Goal: Information Seeking & Learning: Learn about a topic

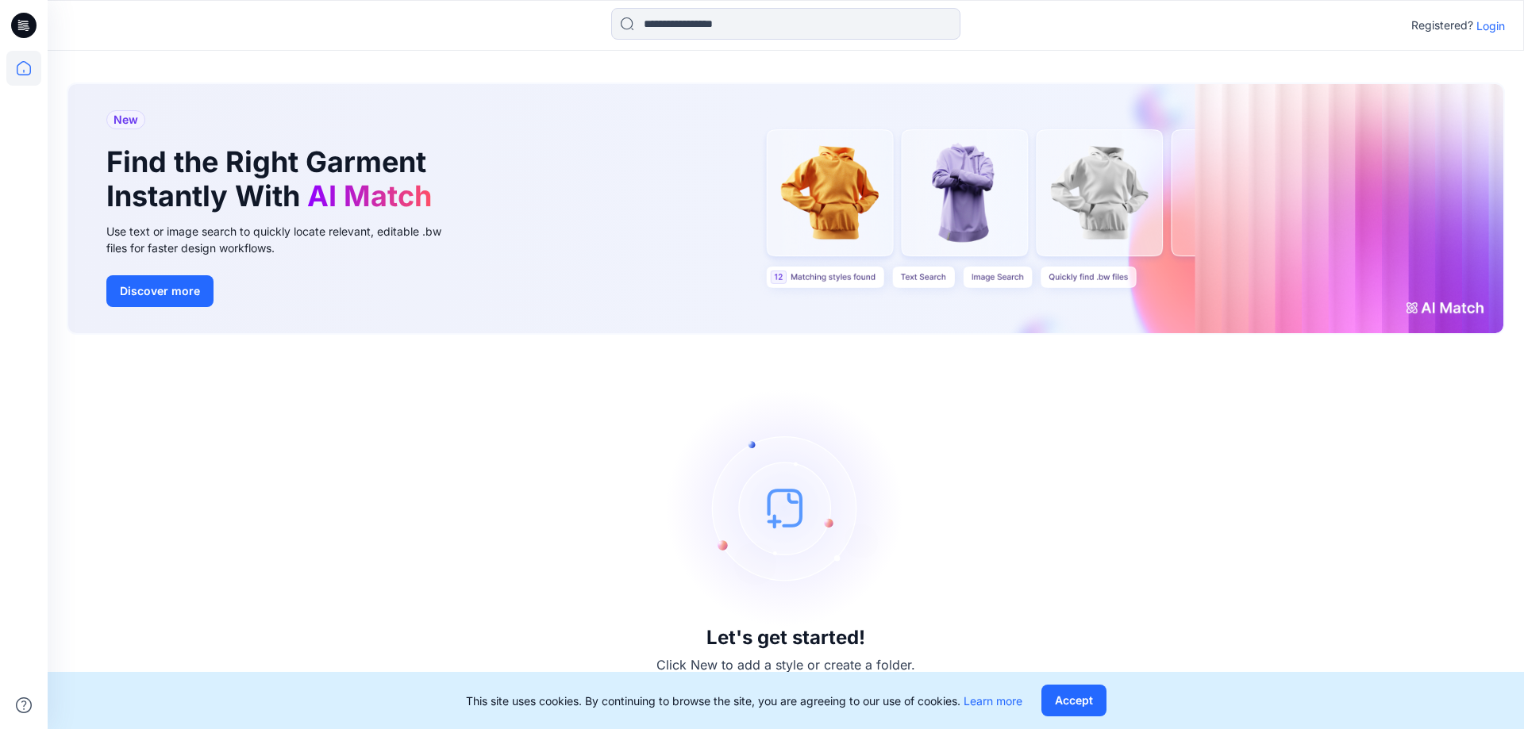
click at [1491, 40] on div "Registered? Login" at bounding box center [785, 25] width 1475 height 35
click at [1491, 33] on p "Login" at bounding box center [1490, 25] width 29 height 17
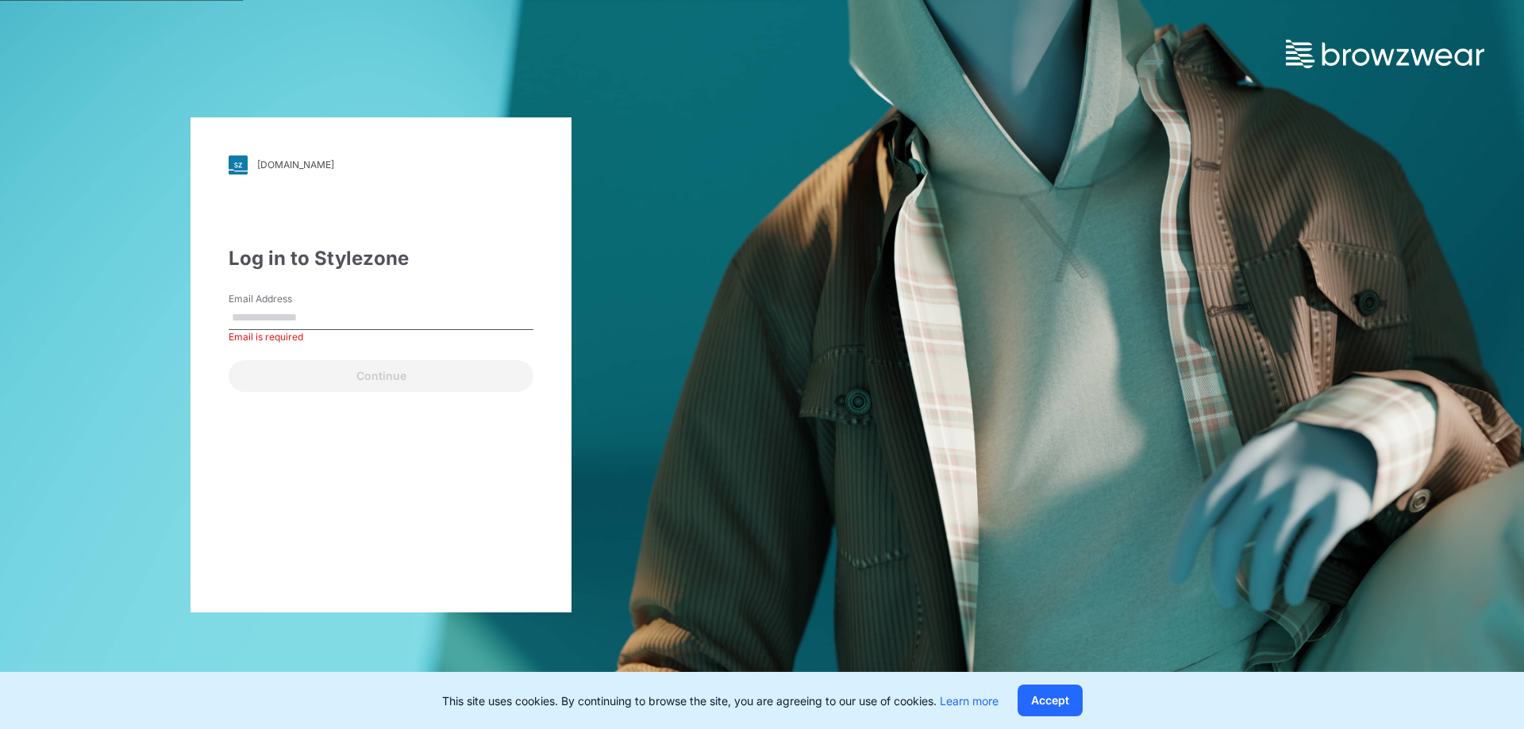
click at [391, 321] on input "Email Address" at bounding box center [381, 318] width 305 height 24
type input "**********"
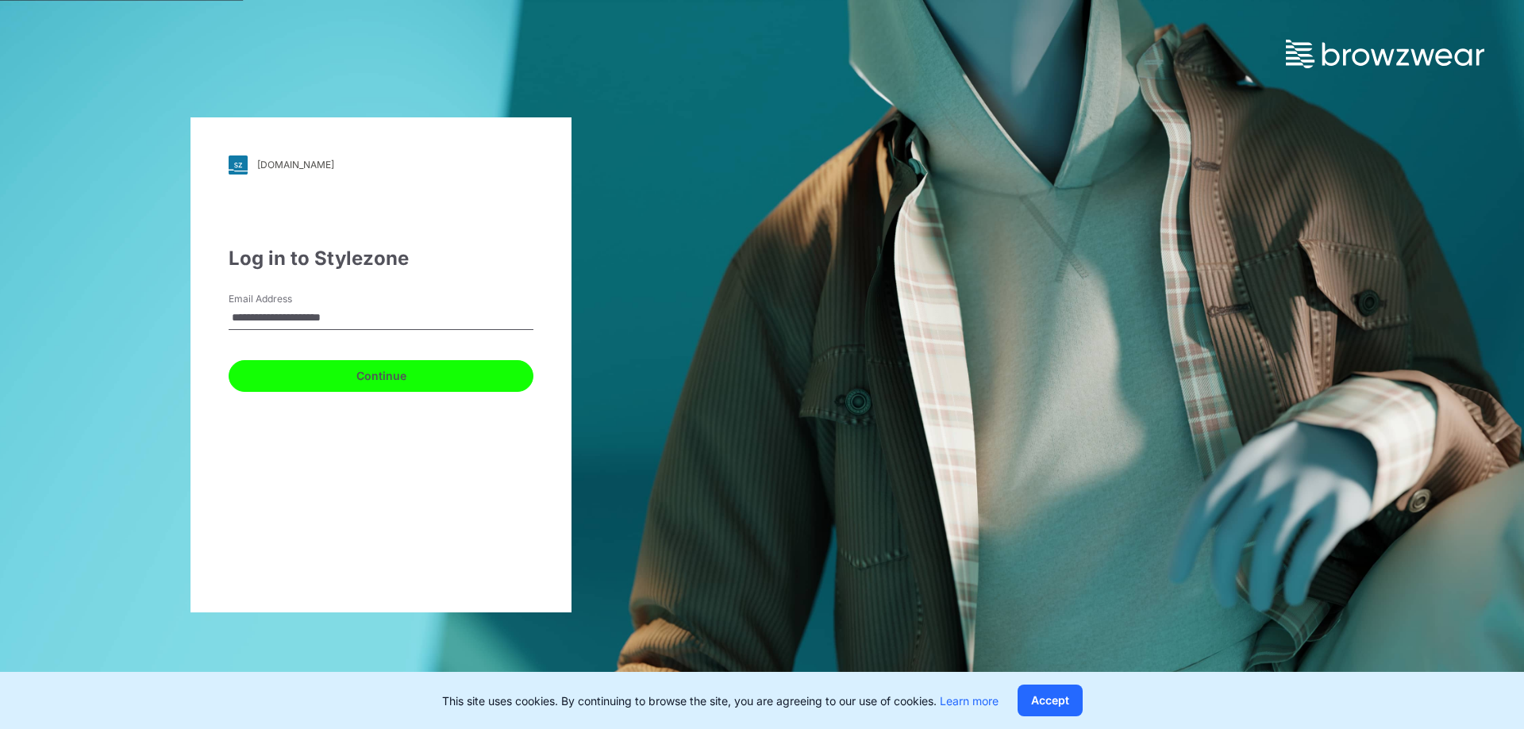
click at [469, 385] on button "Continue" at bounding box center [381, 376] width 305 height 32
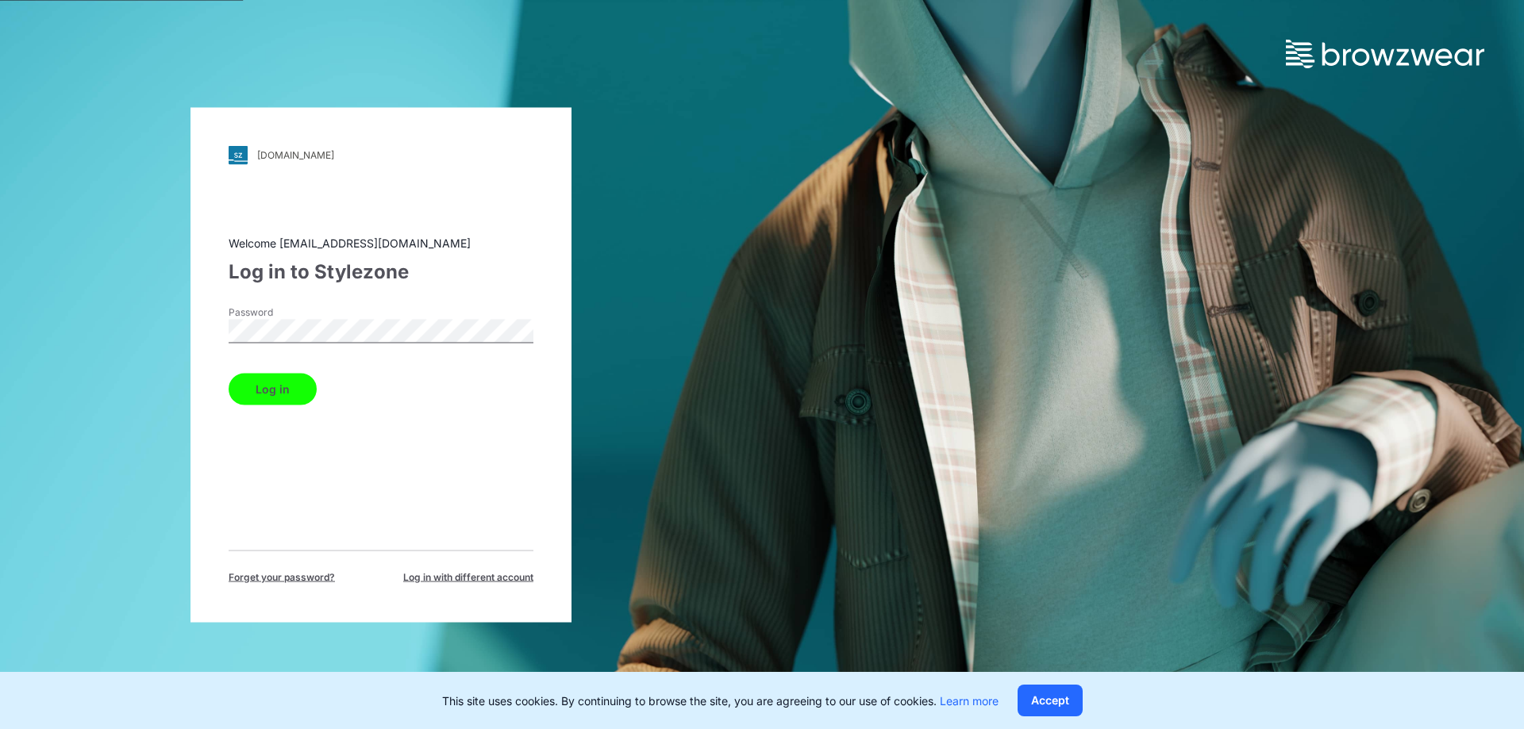
click at [229, 373] on button "Log in" at bounding box center [273, 389] width 88 height 32
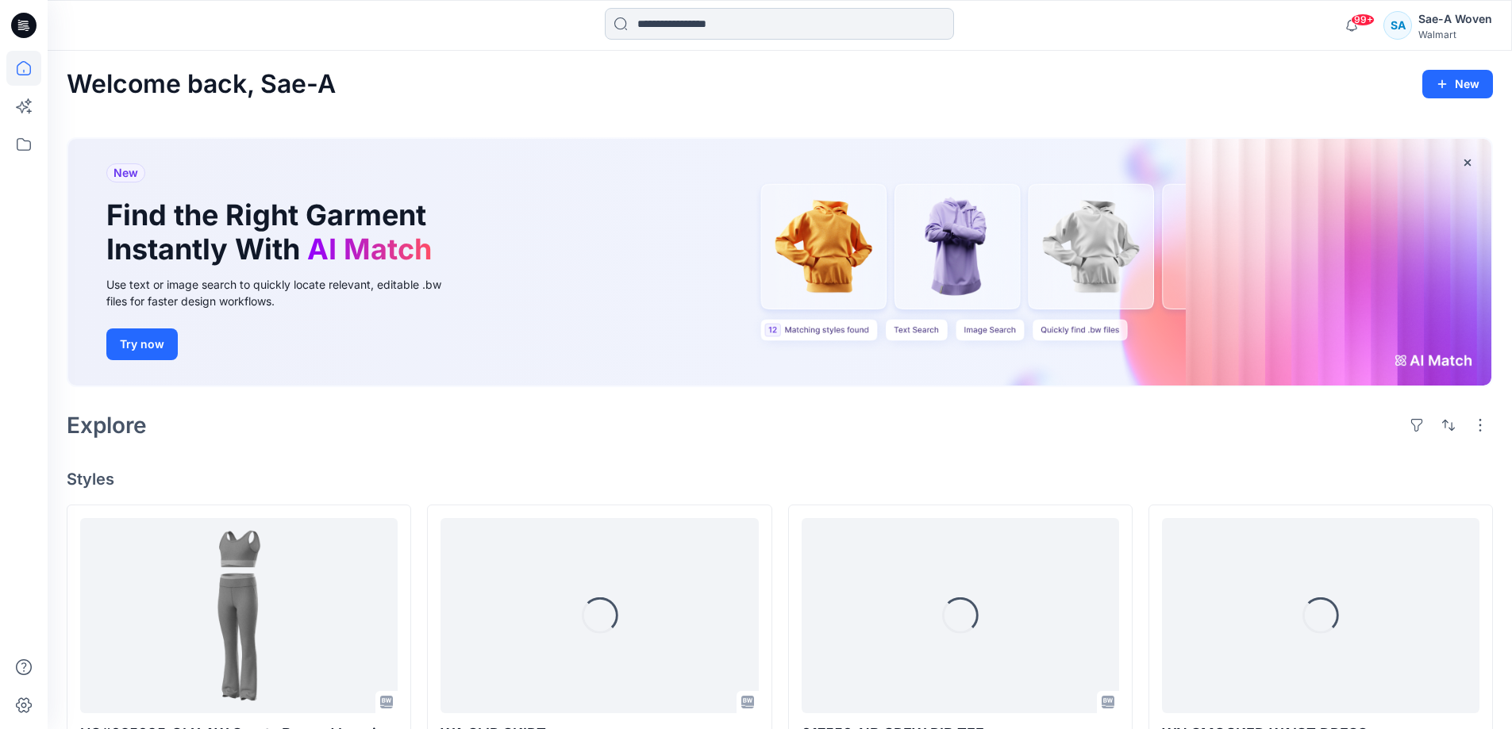
click at [696, 10] on input at bounding box center [779, 24] width 349 height 32
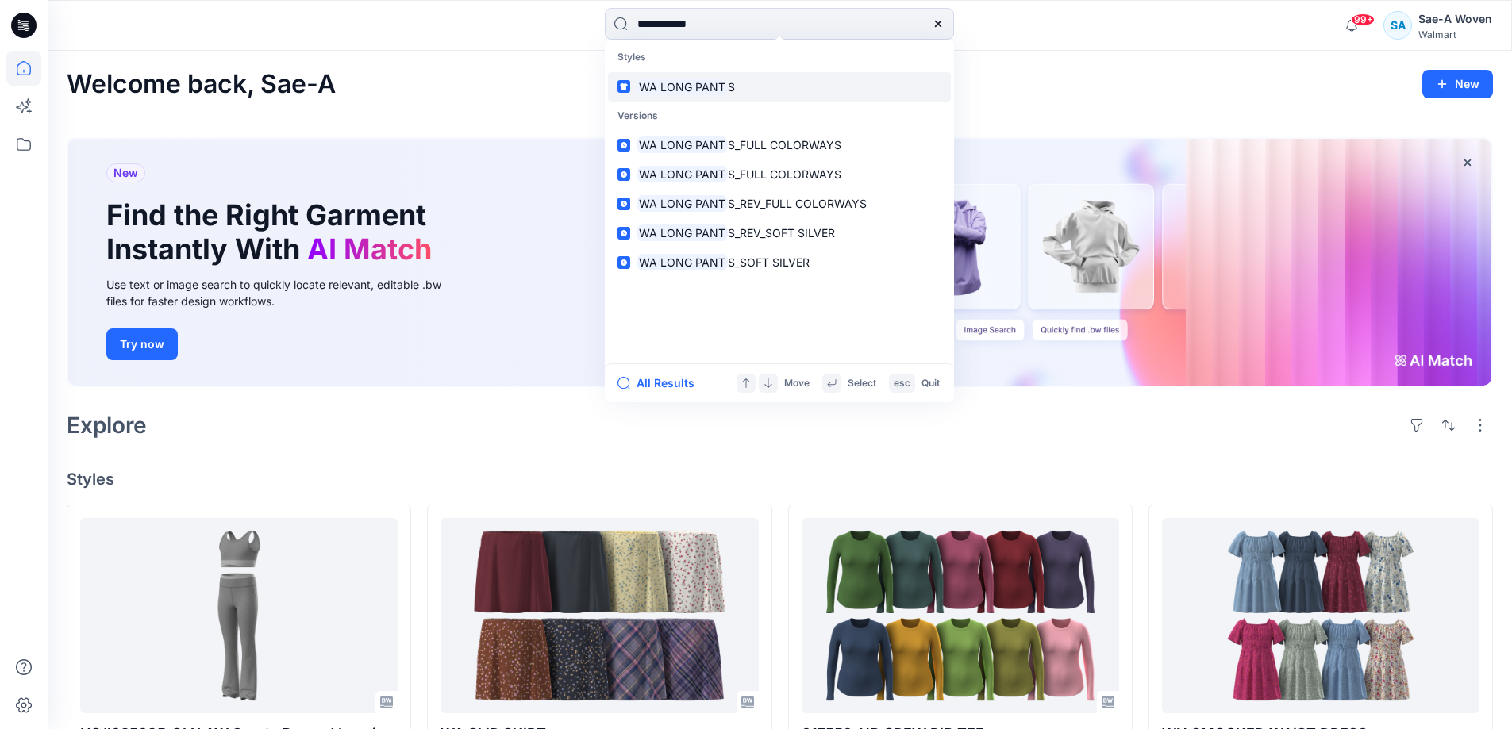
type input "**********"
click at [747, 85] on link "WA LONG PANT S" at bounding box center [779, 86] width 343 height 29
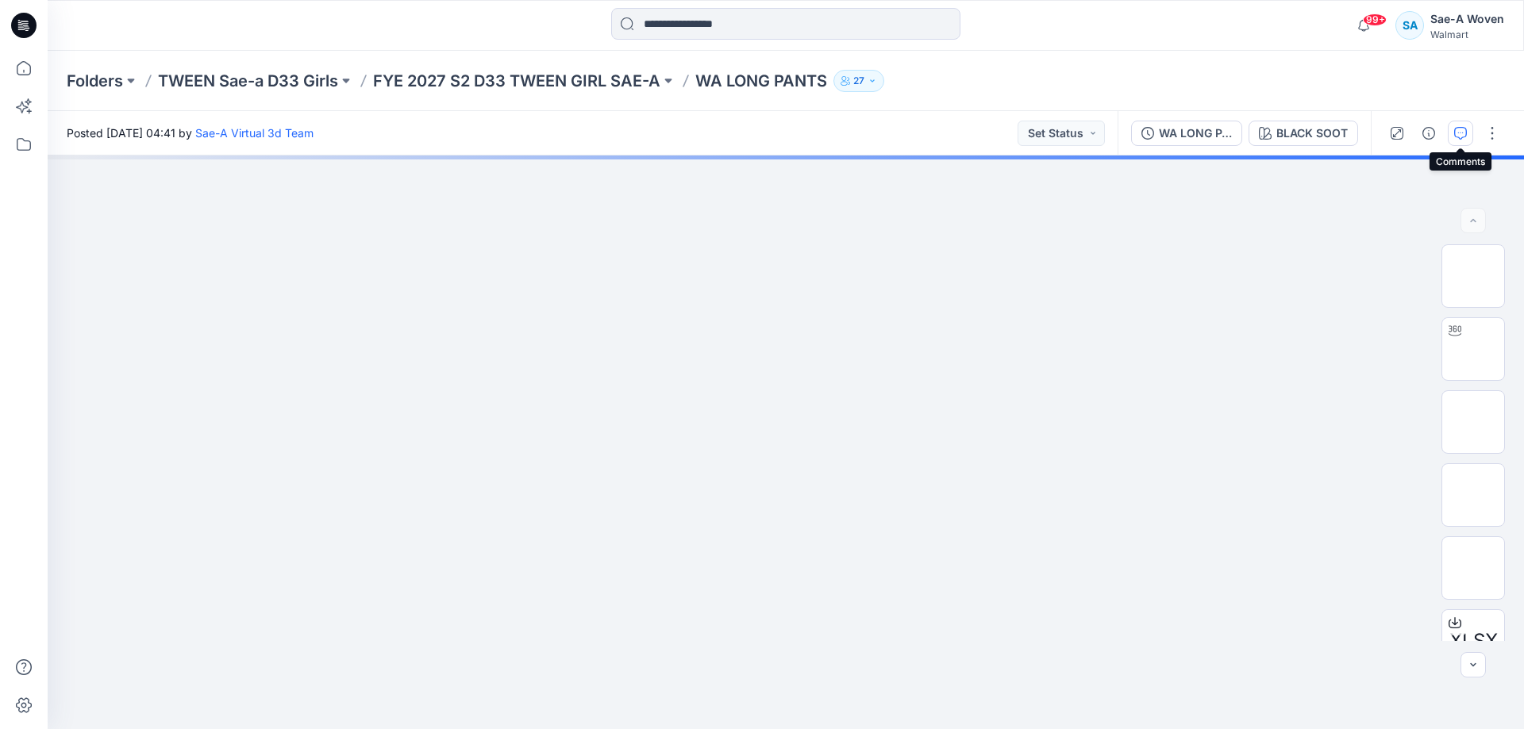
click at [1462, 133] on icon "button" at bounding box center [1460, 133] width 13 height 13
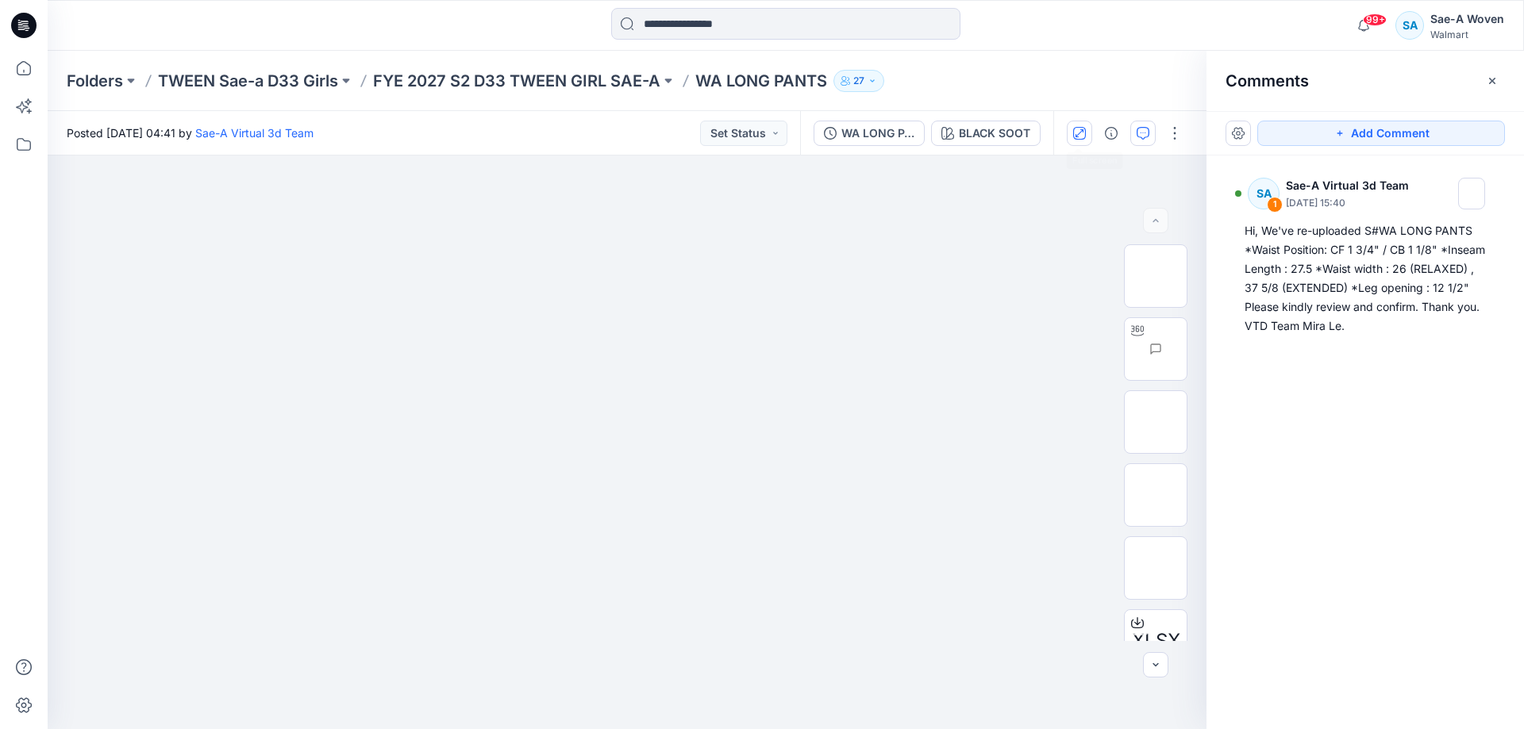
click at [1081, 136] on icon "button" at bounding box center [1079, 133] width 13 height 13
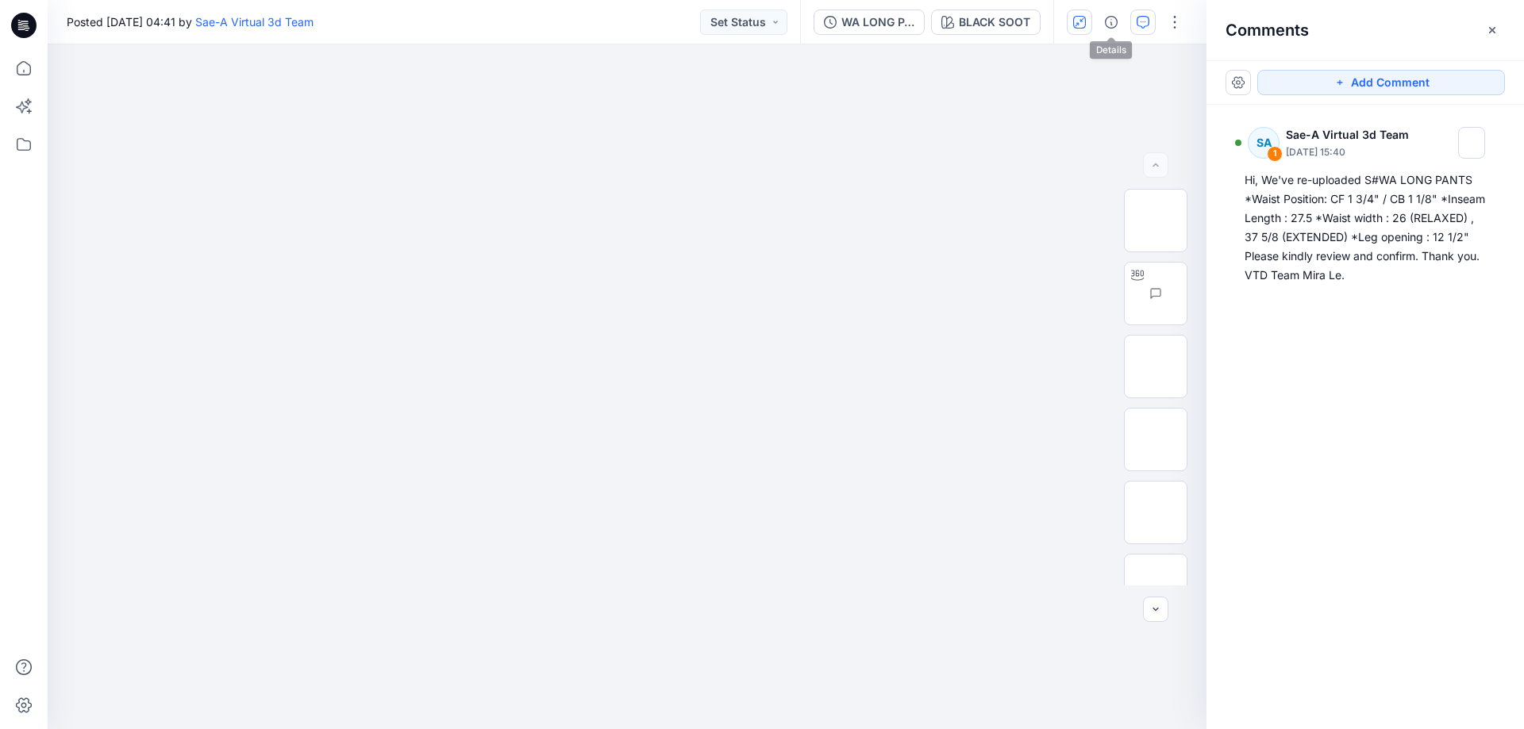
click at [1092, 24] on div at bounding box center [1126, 22] width 147 height 44
click at [1086, 27] on button "button" at bounding box center [1079, 22] width 25 height 25
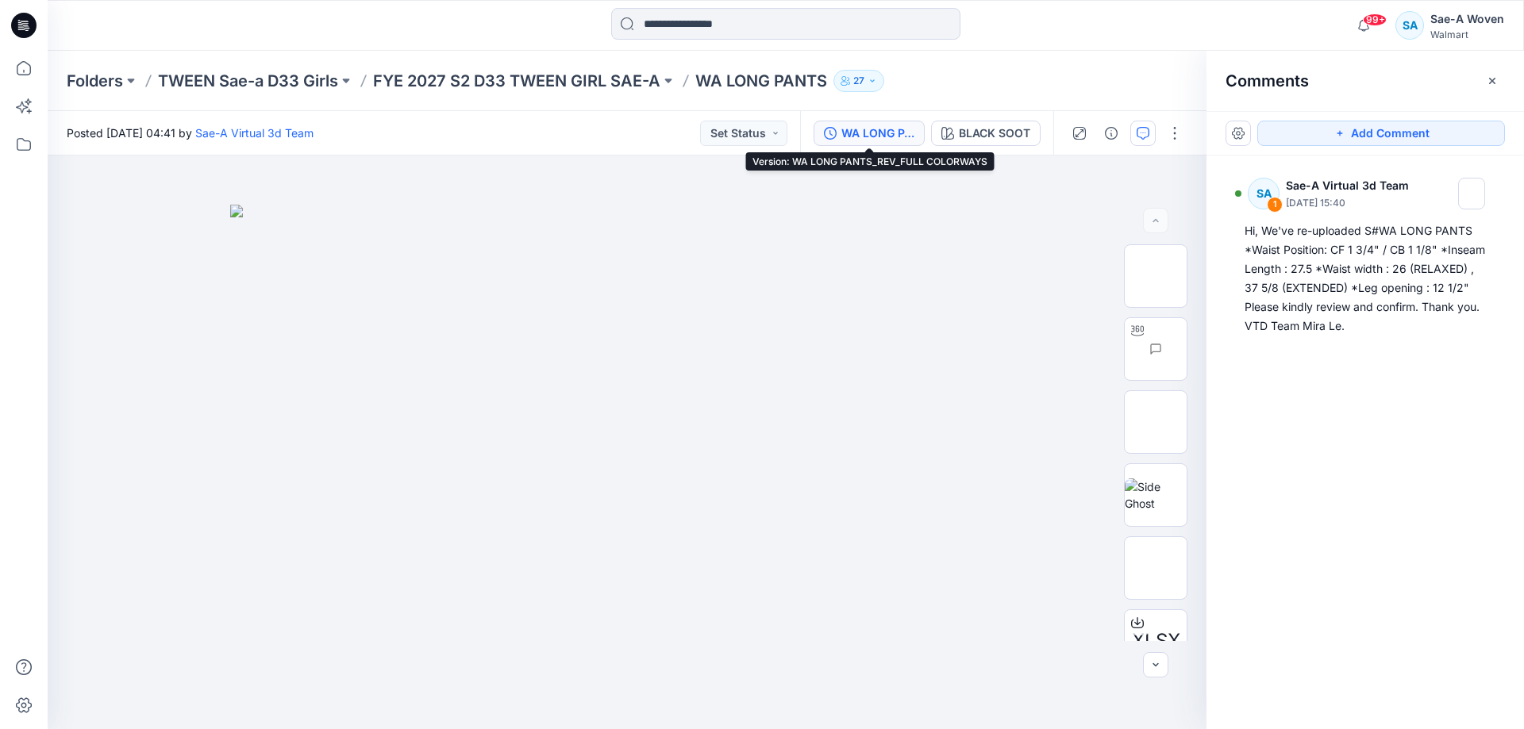
click at [875, 125] on div "WA LONG PANTS_REV_FULL COLORWAYS" at bounding box center [877, 133] width 73 height 17
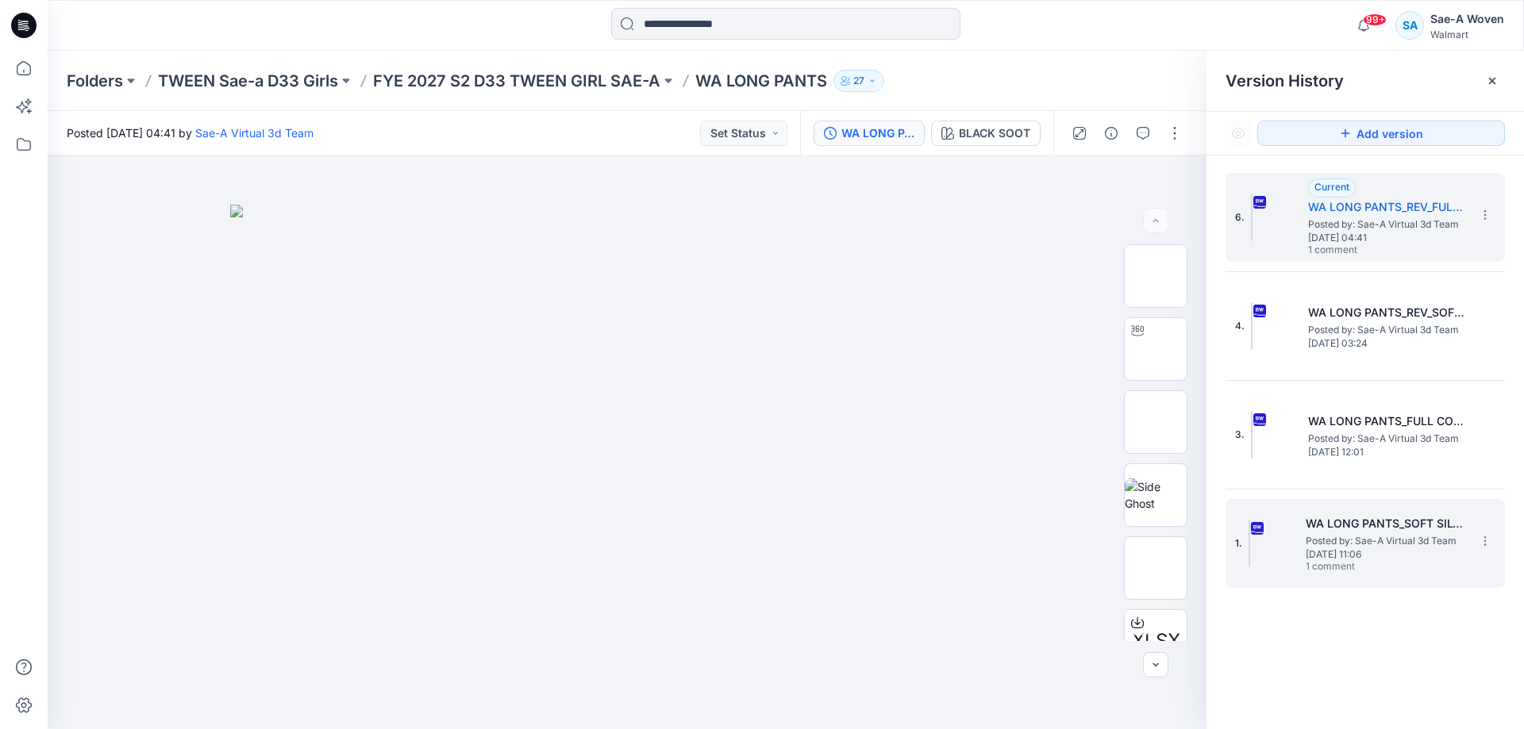
click at [1393, 564] on span "1 comment" at bounding box center [1361, 567] width 111 height 13
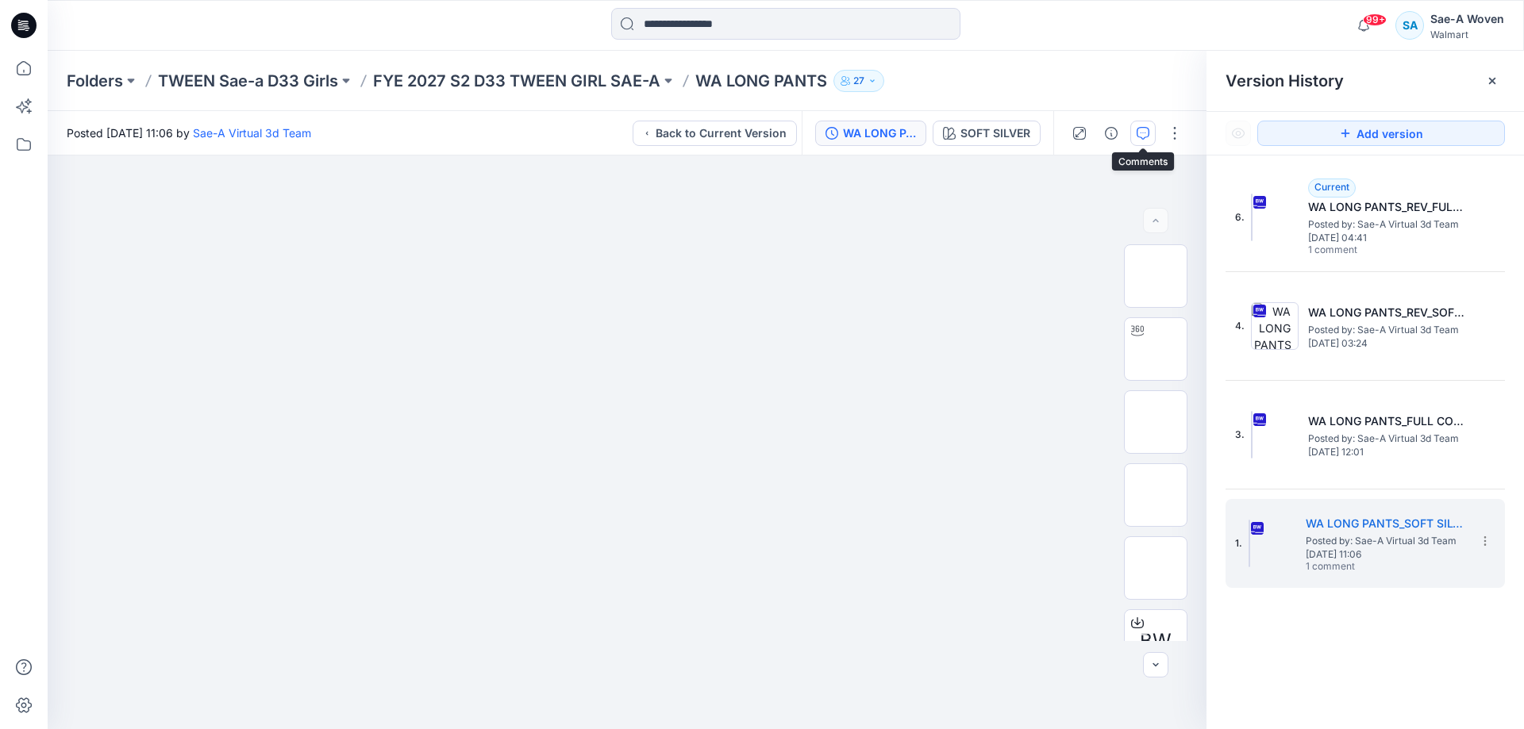
click at [1137, 137] on button "button" at bounding box center [1142, 133] width 25 height 25
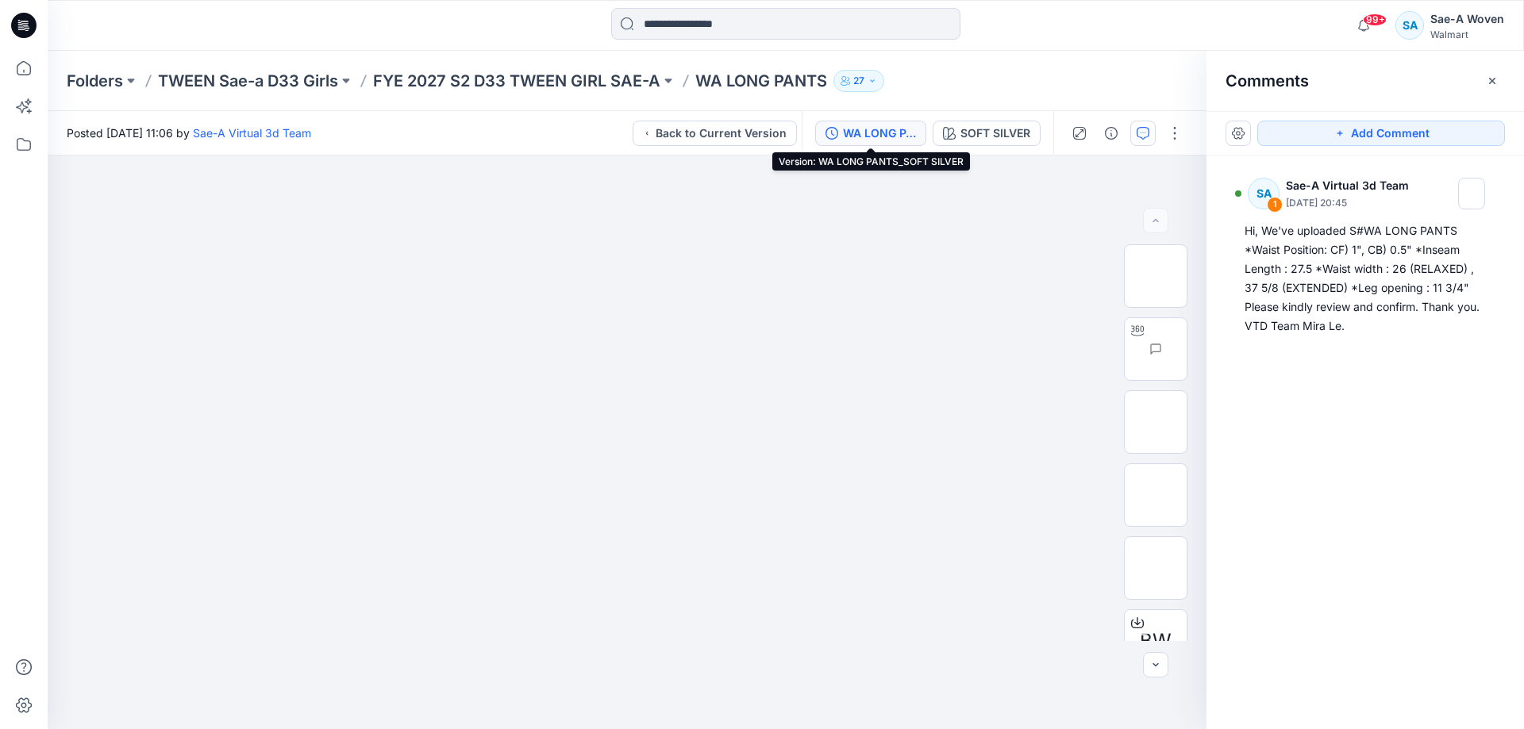
click at [884, 137] on div "WA LONG PANTS_SOFT SILVER" at bounding box center [879, 133] width 73 height 17
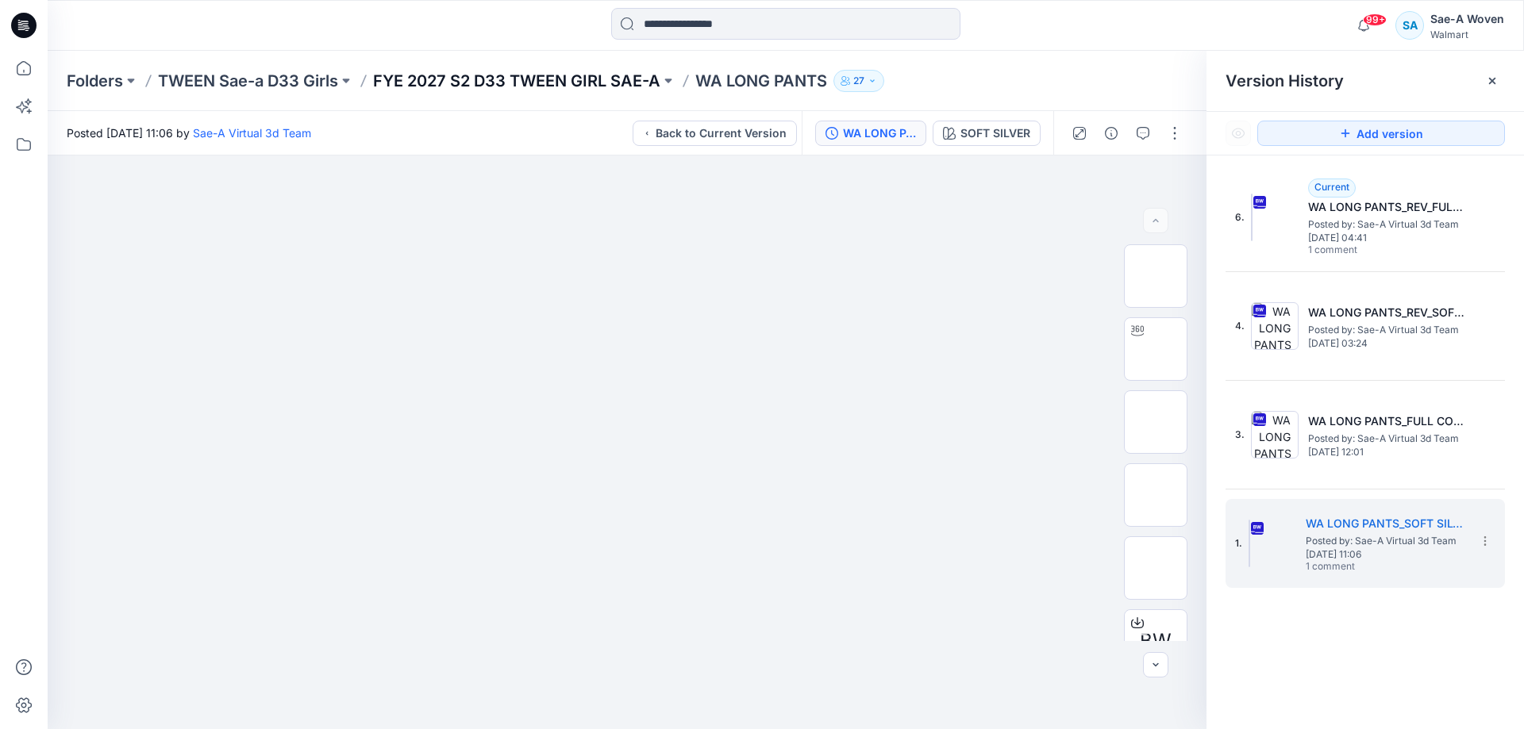
click at [444, 87] on p "FYE 2027 S2 D33 TWEEN GIRL SAE-A" at bounding box center [516, 81] width 287 height 22
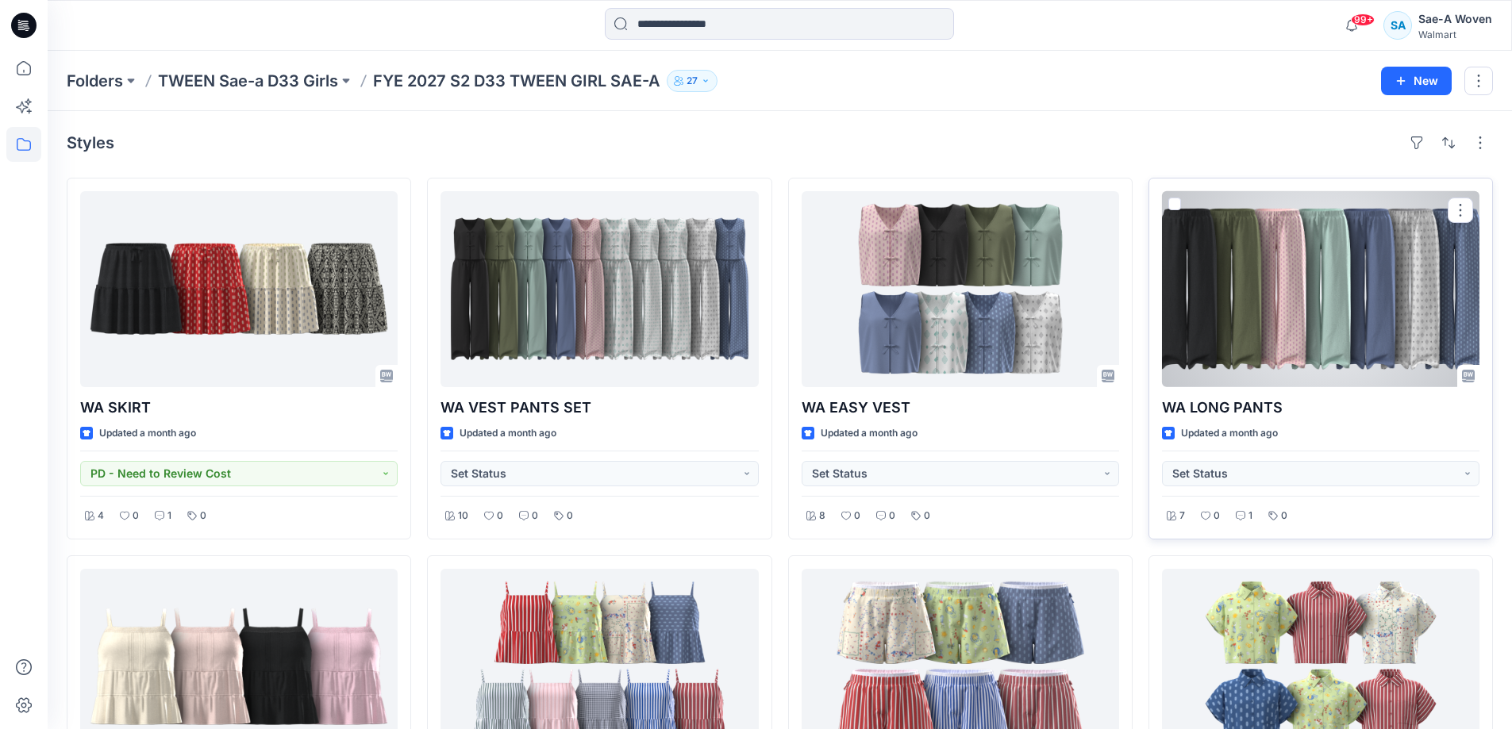
click at [1433, 223] on div at bounding box center [1320, 289] width 317 height 196
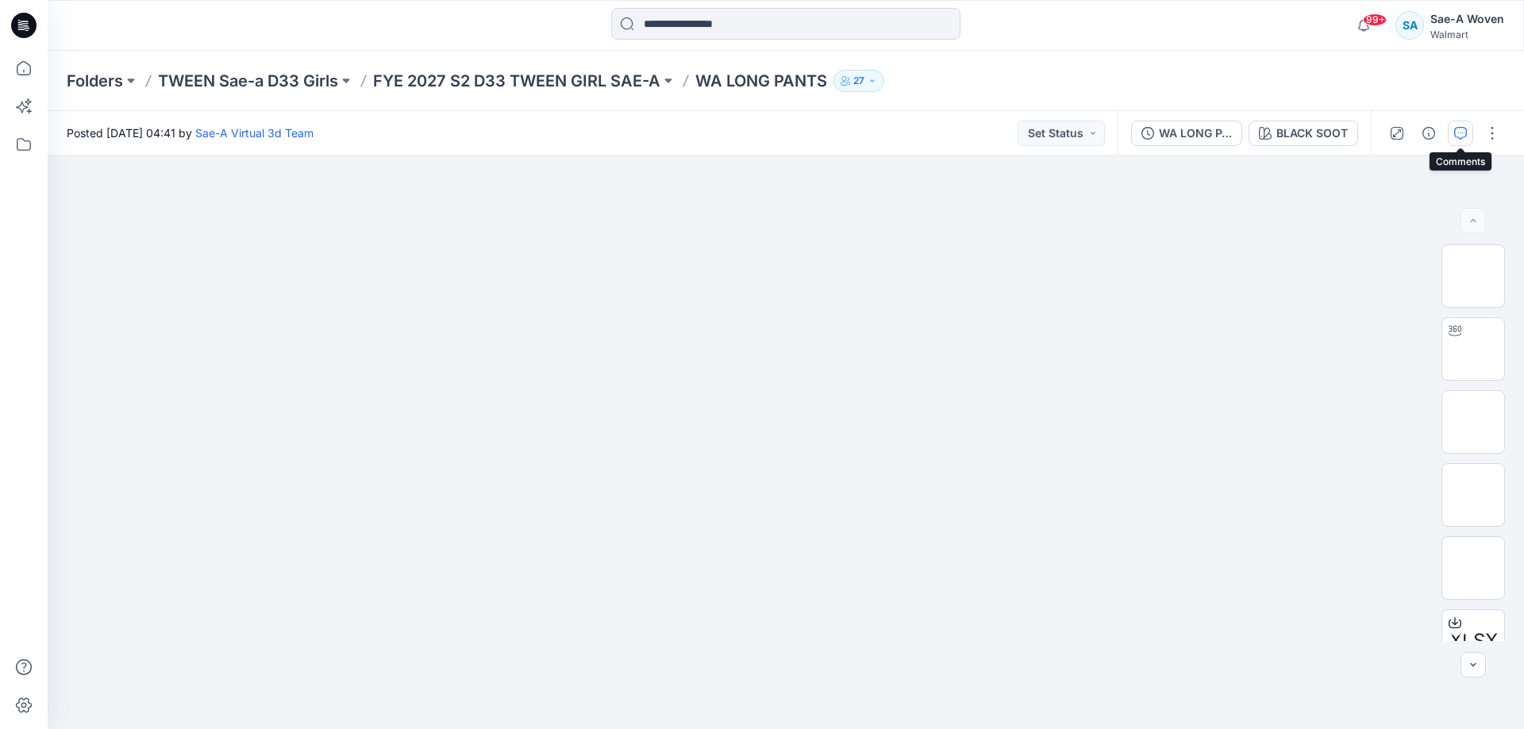
click at [1461, 136] on icon "button" at bounding box center [1460, 133] width 13 height 13
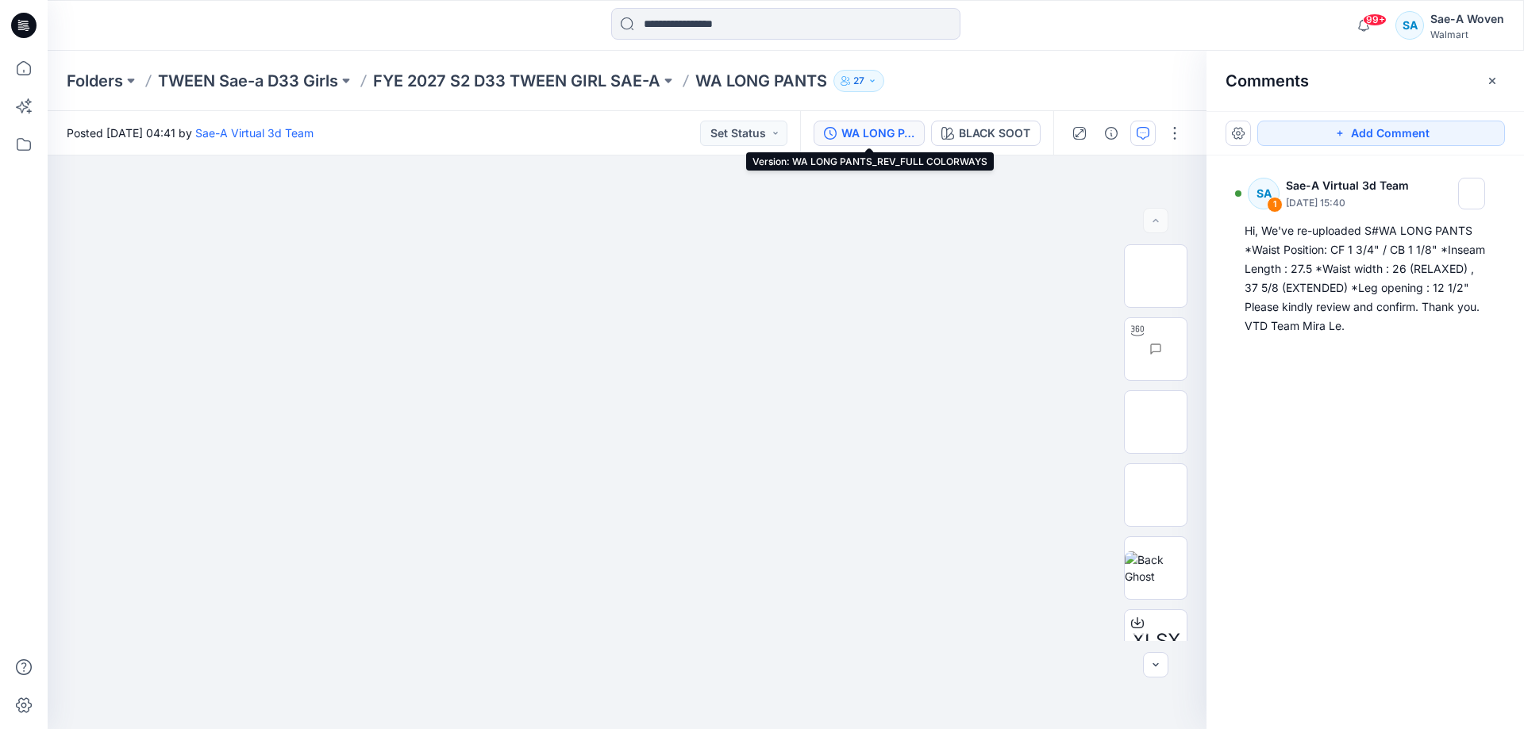
click at [874, 133] on div "WA LONG PANTS_REV_FULL COLORWAYS" at bounding box center [877, 133] width 73 height 17
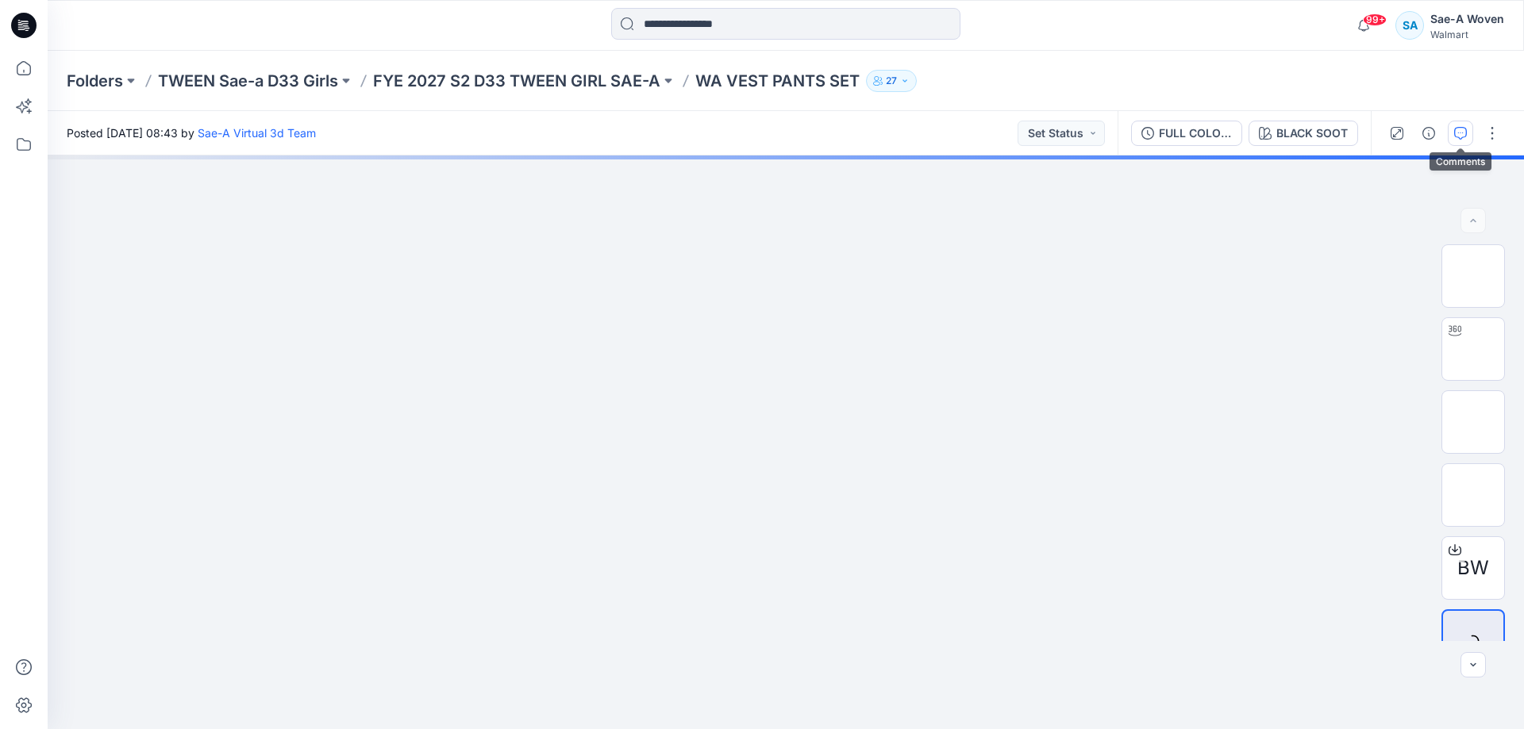
click at [1455, 133] on icon "button" at bounding box center [1460, 133] width 13 height 13
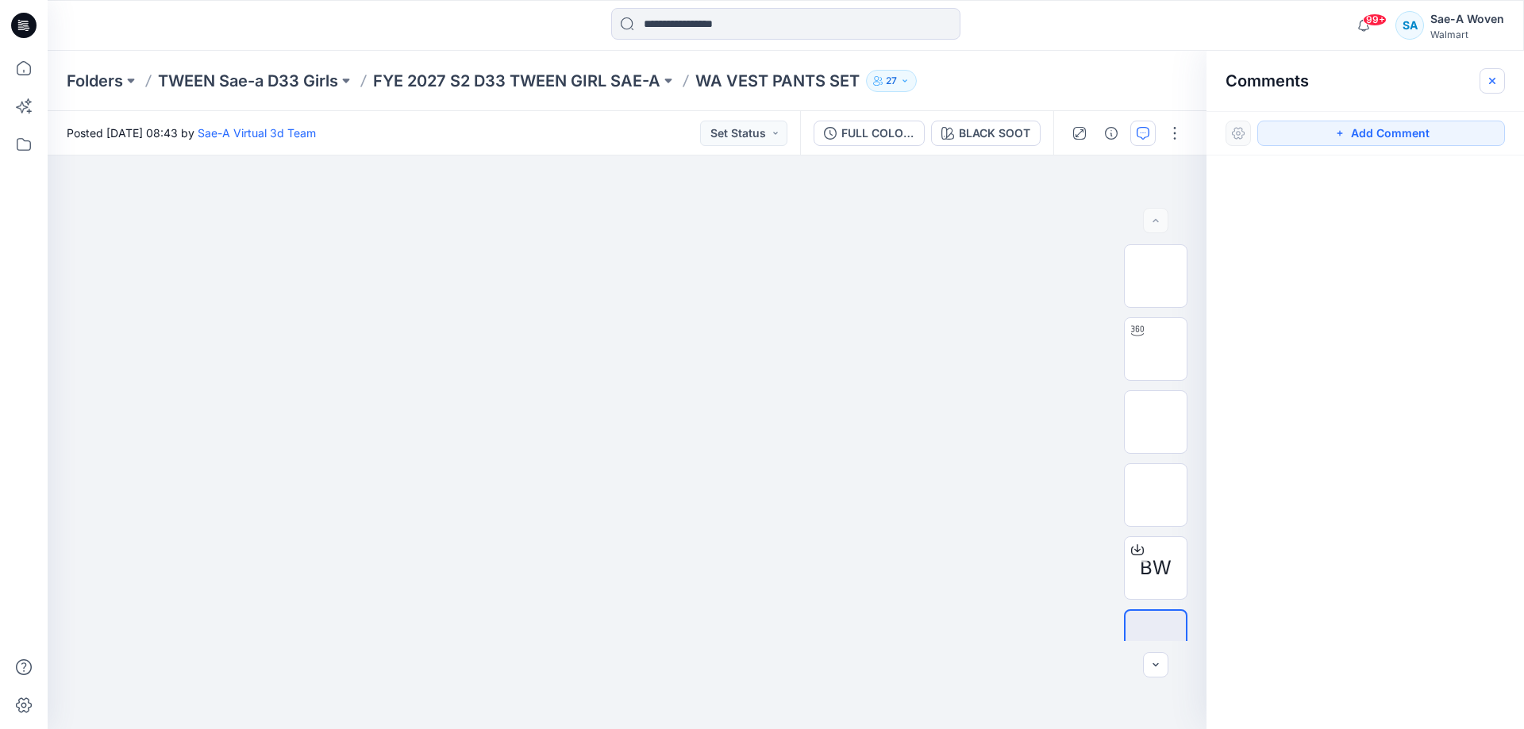
click at [1494, 83] on icon "button" at bounding box center [1492, 81] width 13 height 13
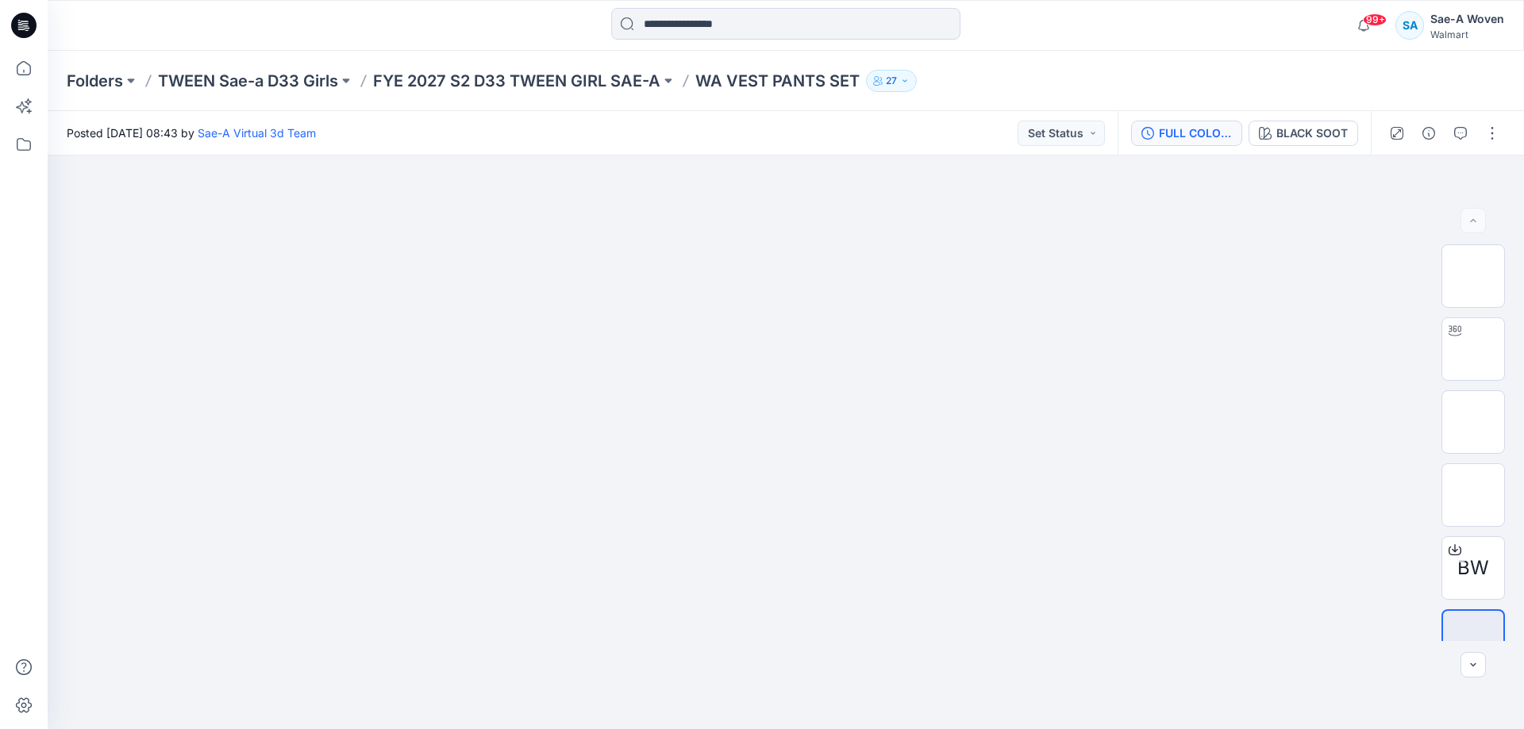
click at [1179, 135] on div "FULL COLORWAYS" at bounding box center [1195, 133] width 73 height 17
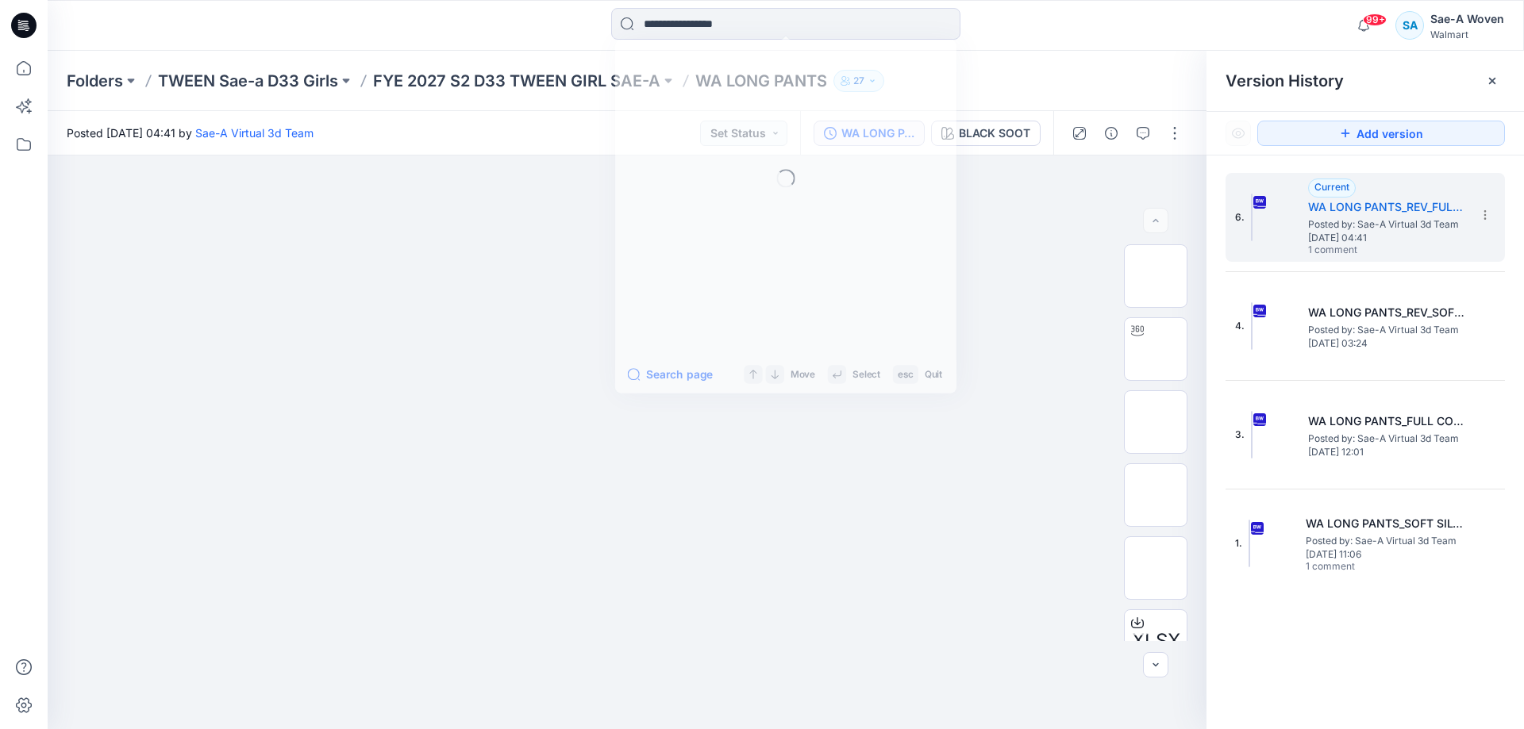
click at [818, 17] on input at bounding box center [785, 24] width 349 height 32
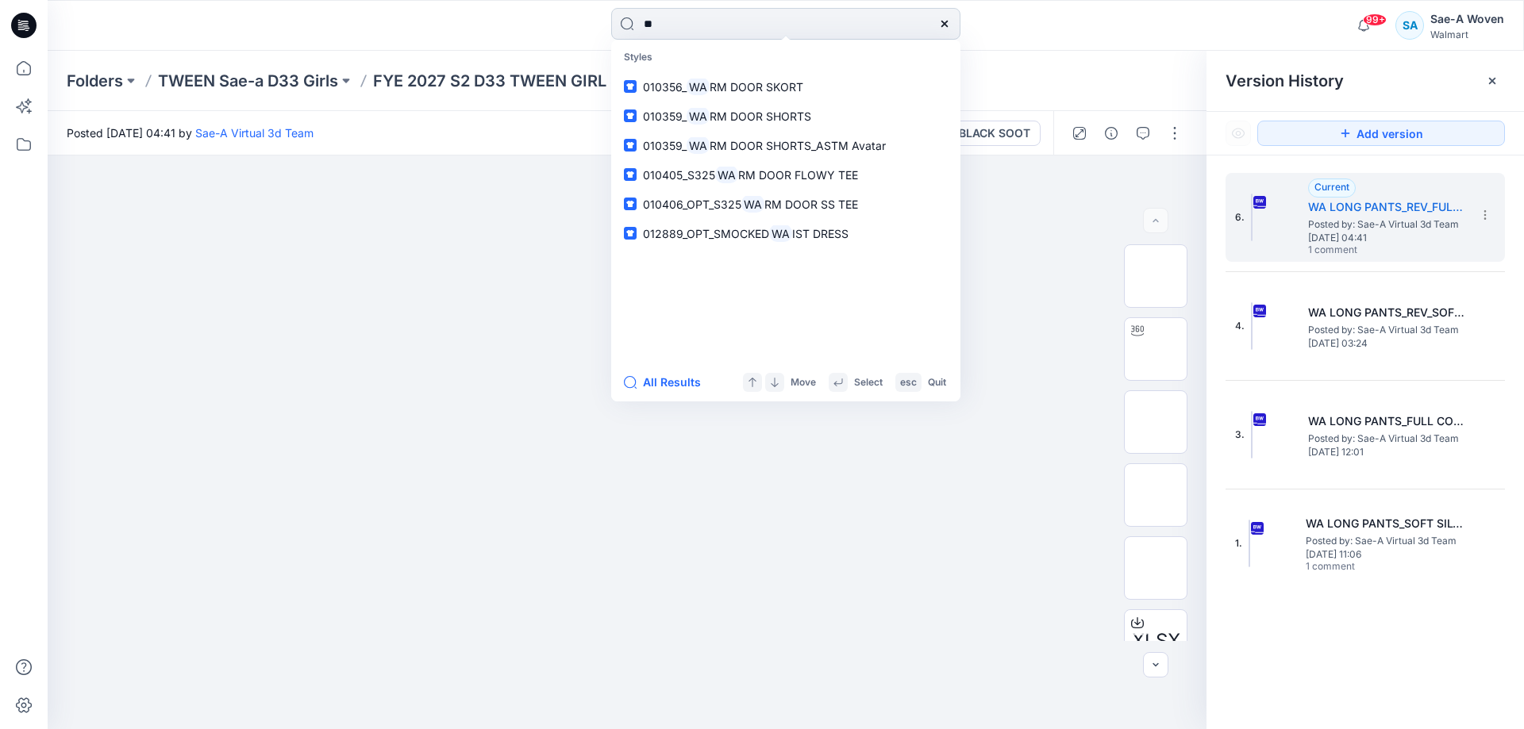
type input "*"
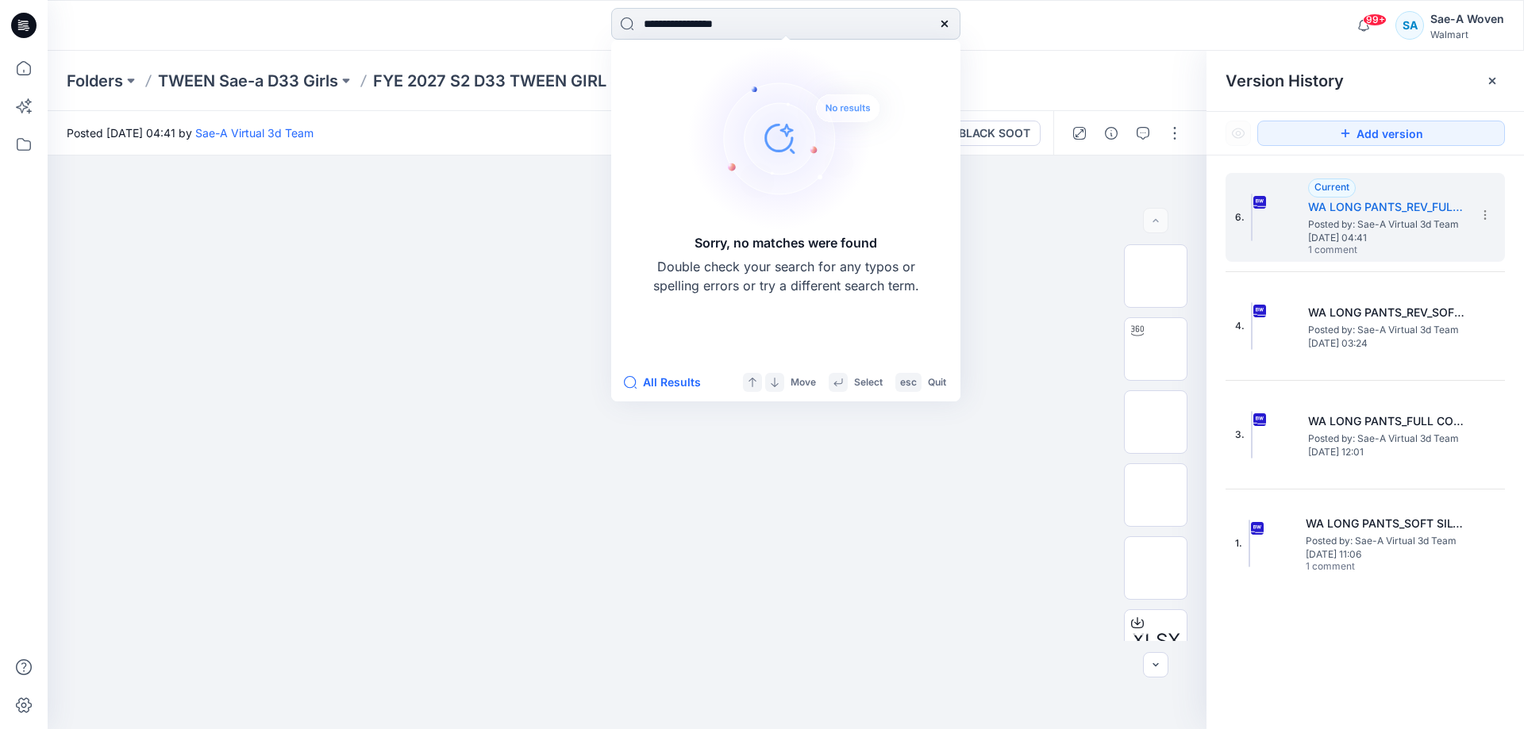
click at [825, 29] on input "**********" at bounding box center [785, 24] width 349 height 32
drag, startPoint x: 752, startPoint y: 29, endPoint x: 633, endPoint y: 34, distance: 118.4
click at [633, 34] on input "**********" at bounding box center [785, 24] width 349 height 32
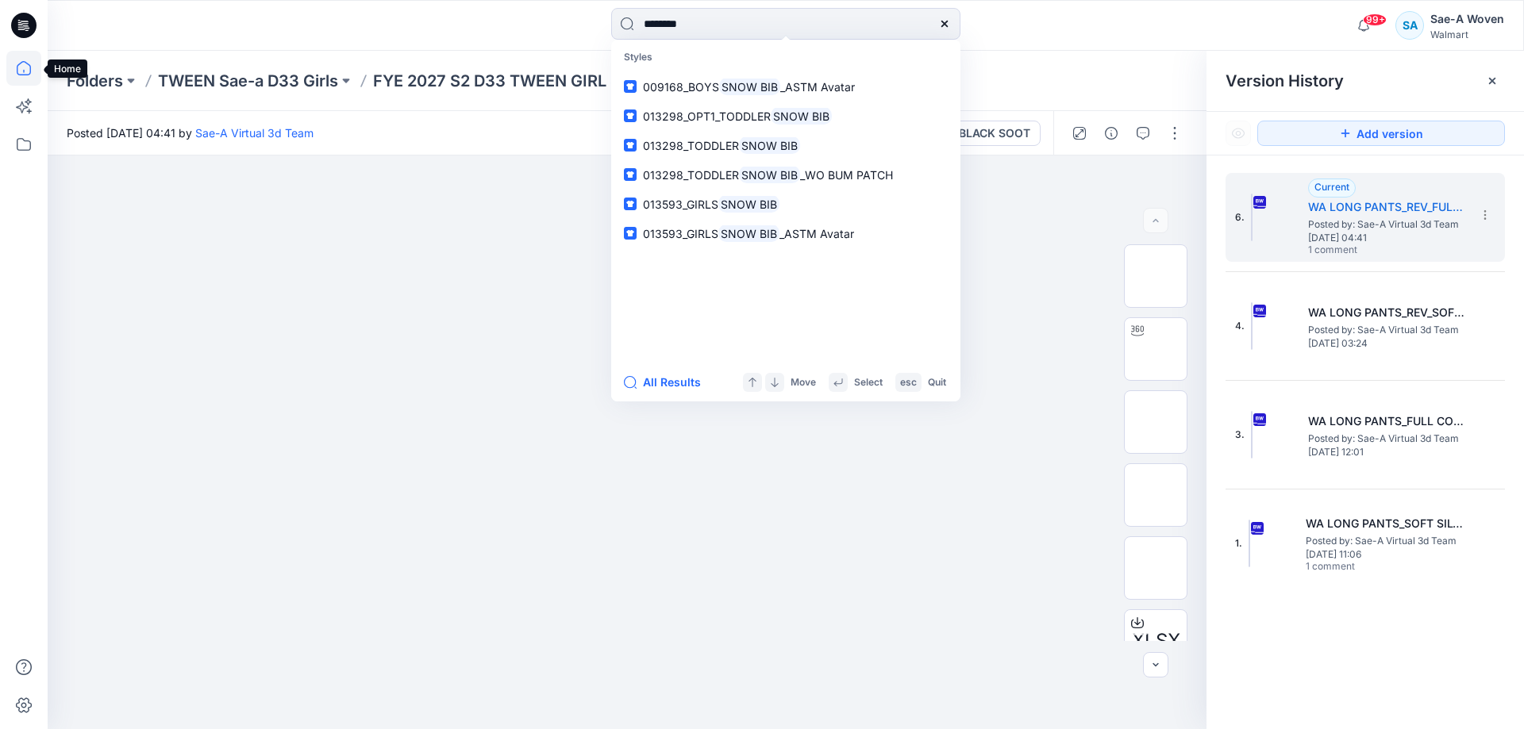
type input "********"
click at [22, 74] on icon at bounding box center [23, 68] width 35 height 35
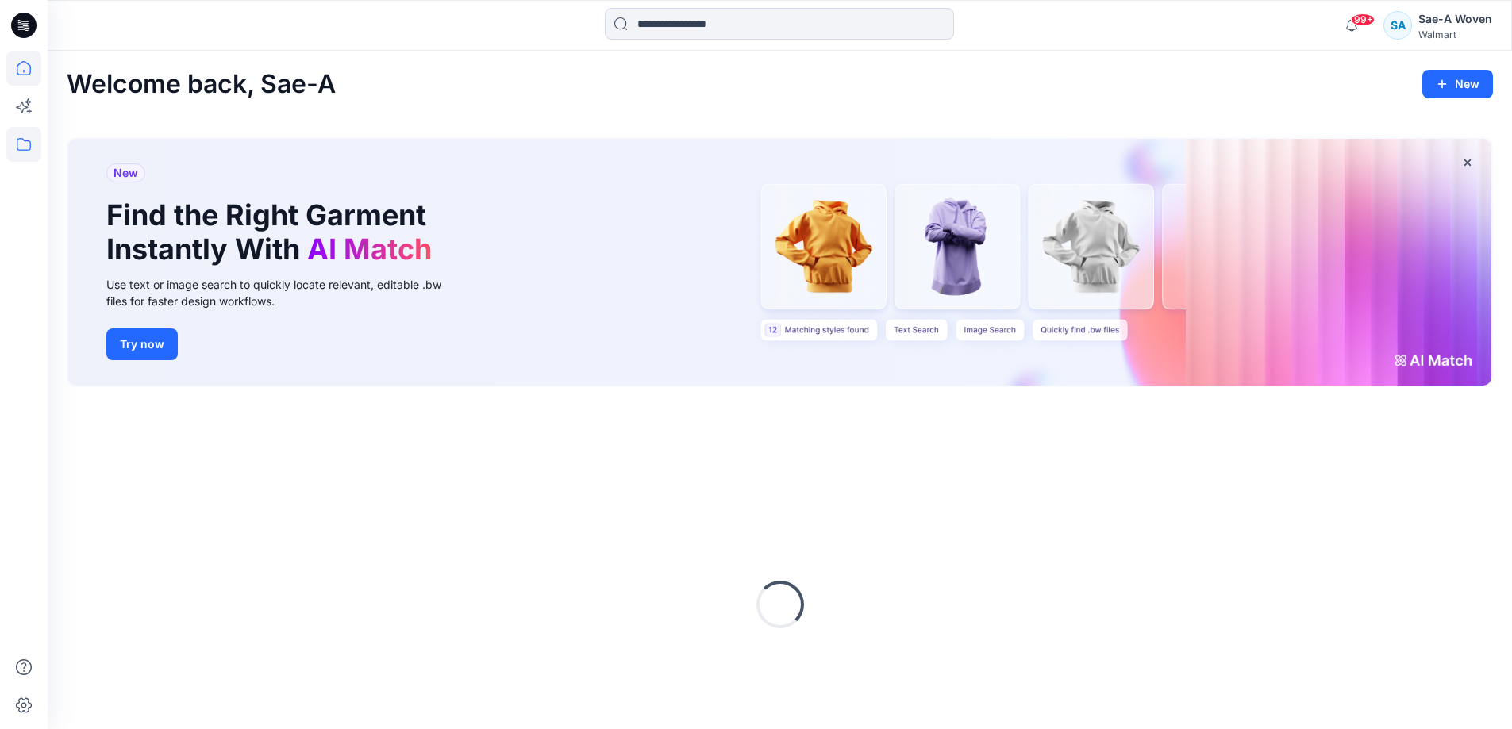
click at [20, 144] on icon at bounding box center [23, 144] width 35 height 35
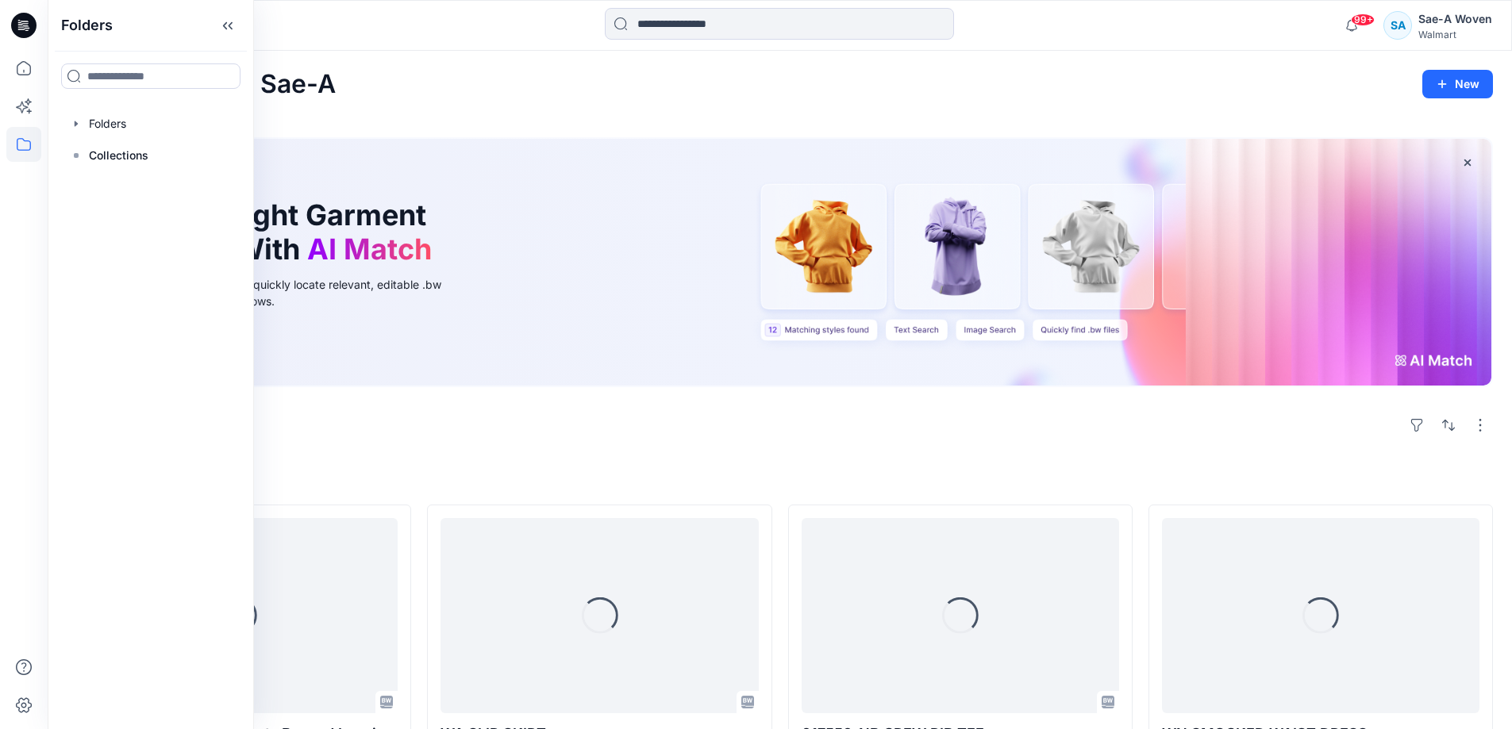
click at [207, 117] on div at bounding box center [150, 124] width 181 height 32
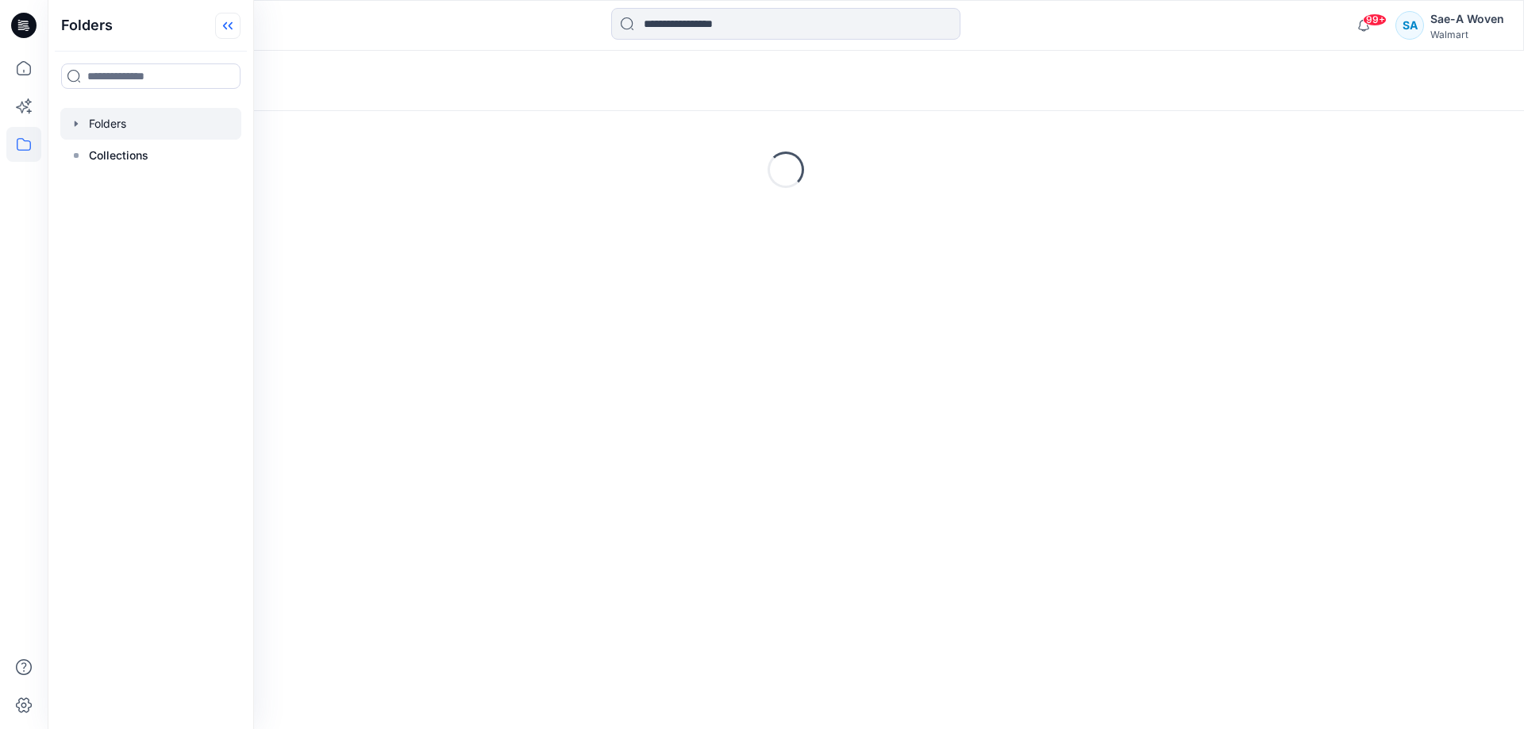
click at [229, 29] on icon at bounding box center [227, 26] width 25 height 26
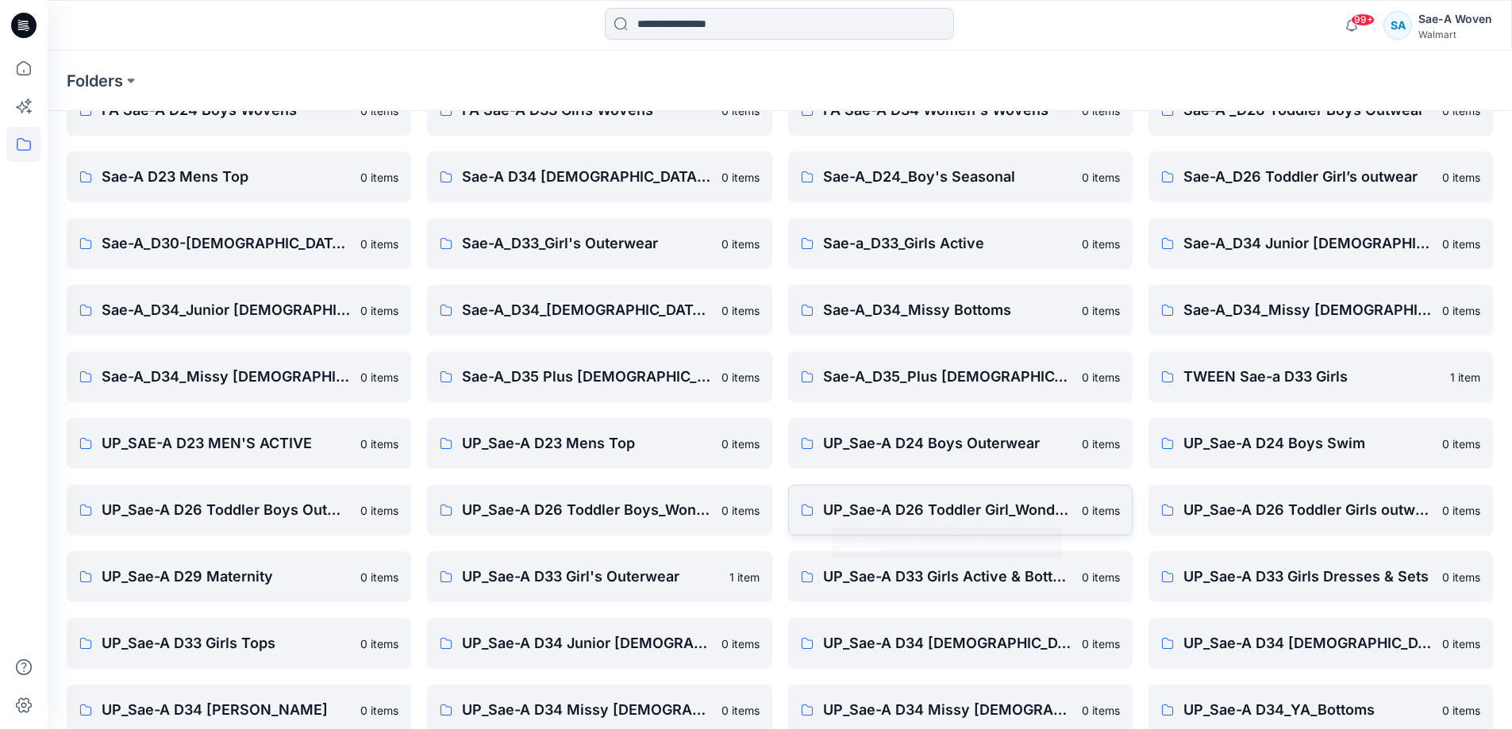
scroll to position [182, 0]
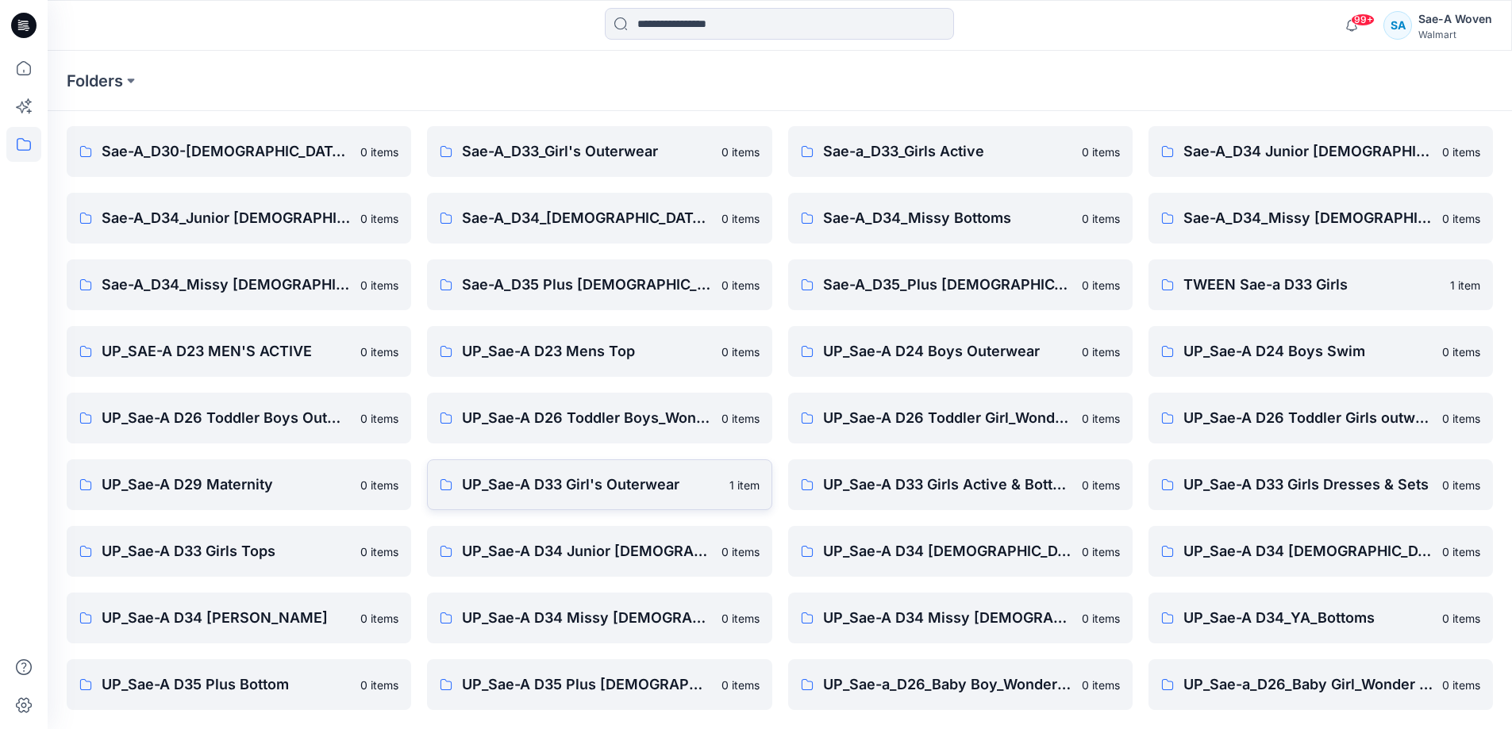
click at [581, 490] on p "UP_Sae-A D33 Girl's Outerwear" at bounding box center [590, 485] width 257 height 22
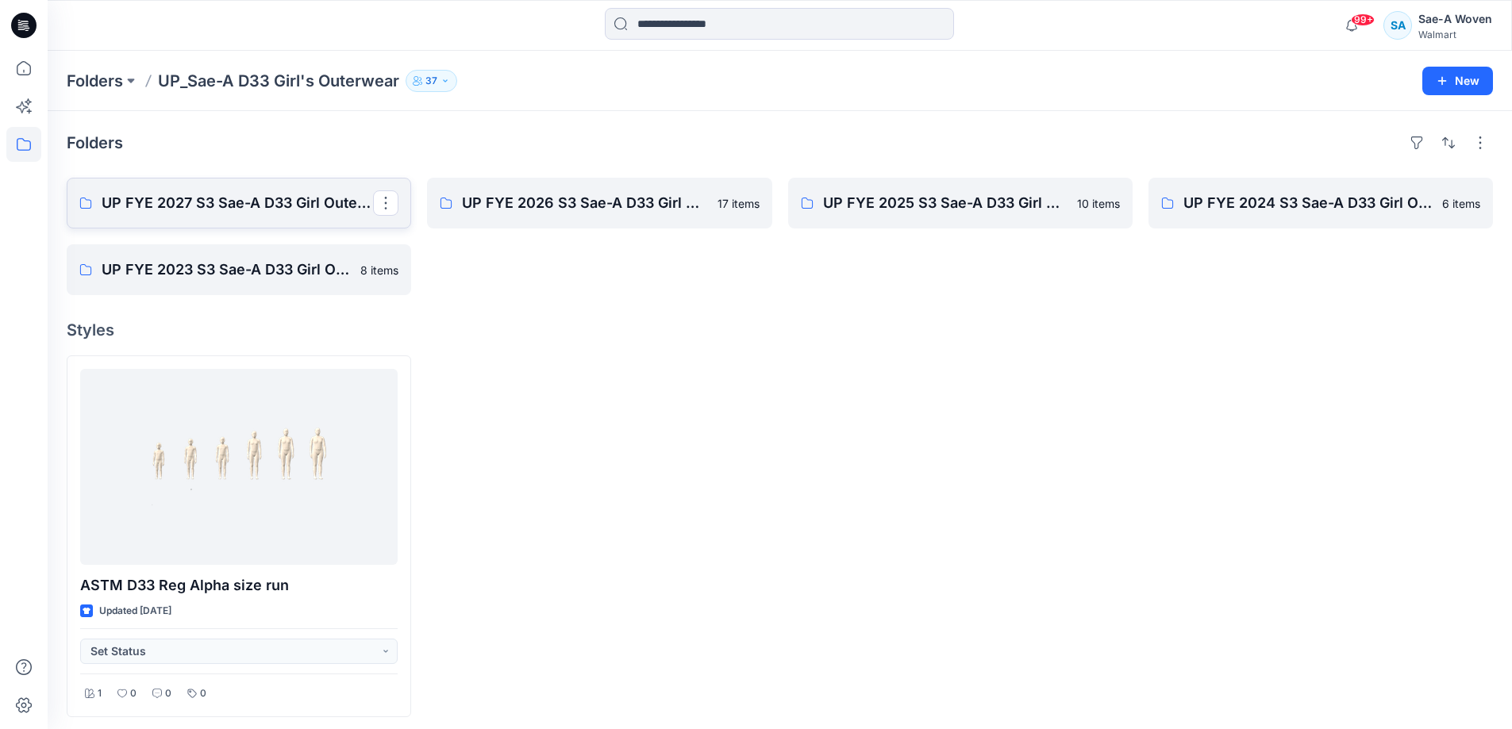
click at [316, 201] on p "UP FYE 2027 S3 Sae-A D33 Girl Outerwear - OZARK TRAIL" at bounding box center [237, 203] width 271 height 22
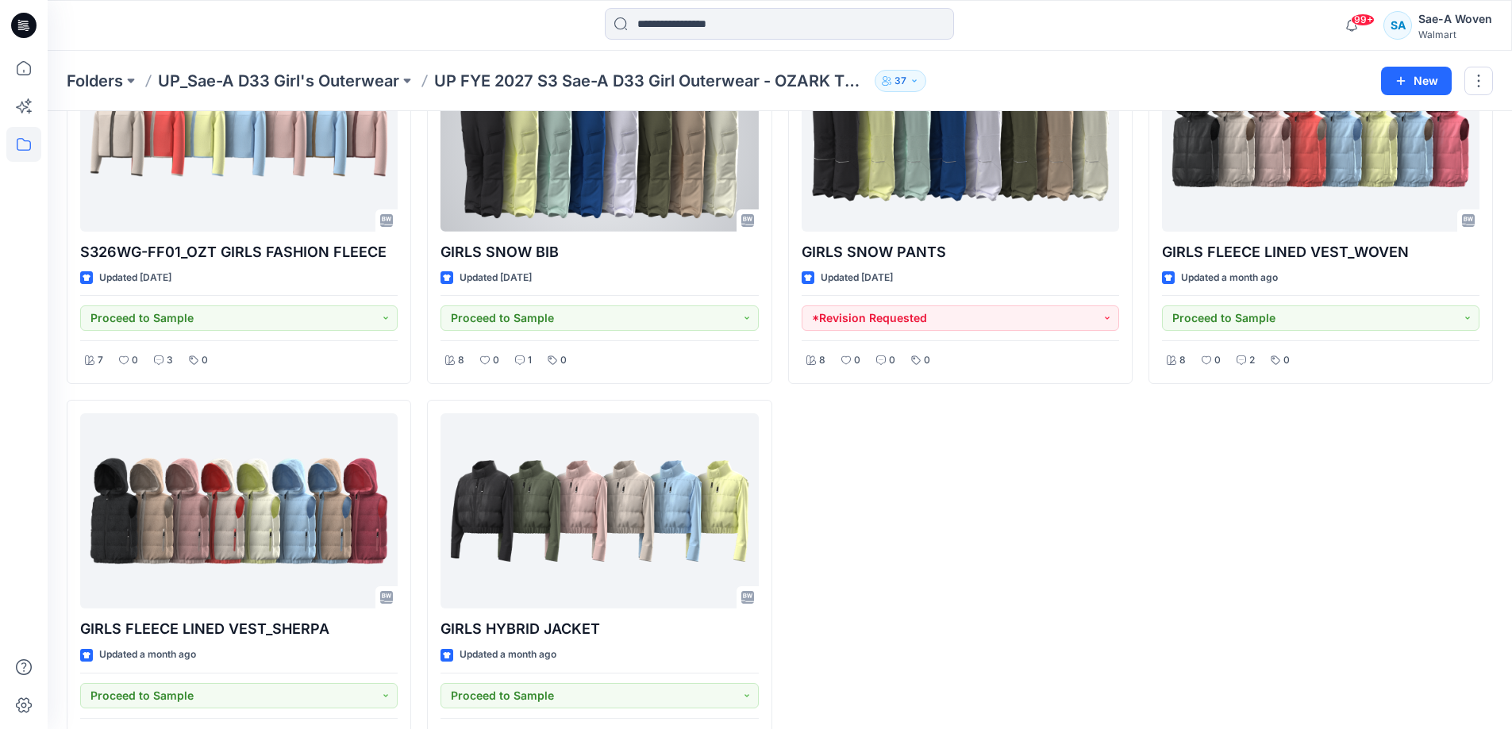
scroll to position [128, 0]
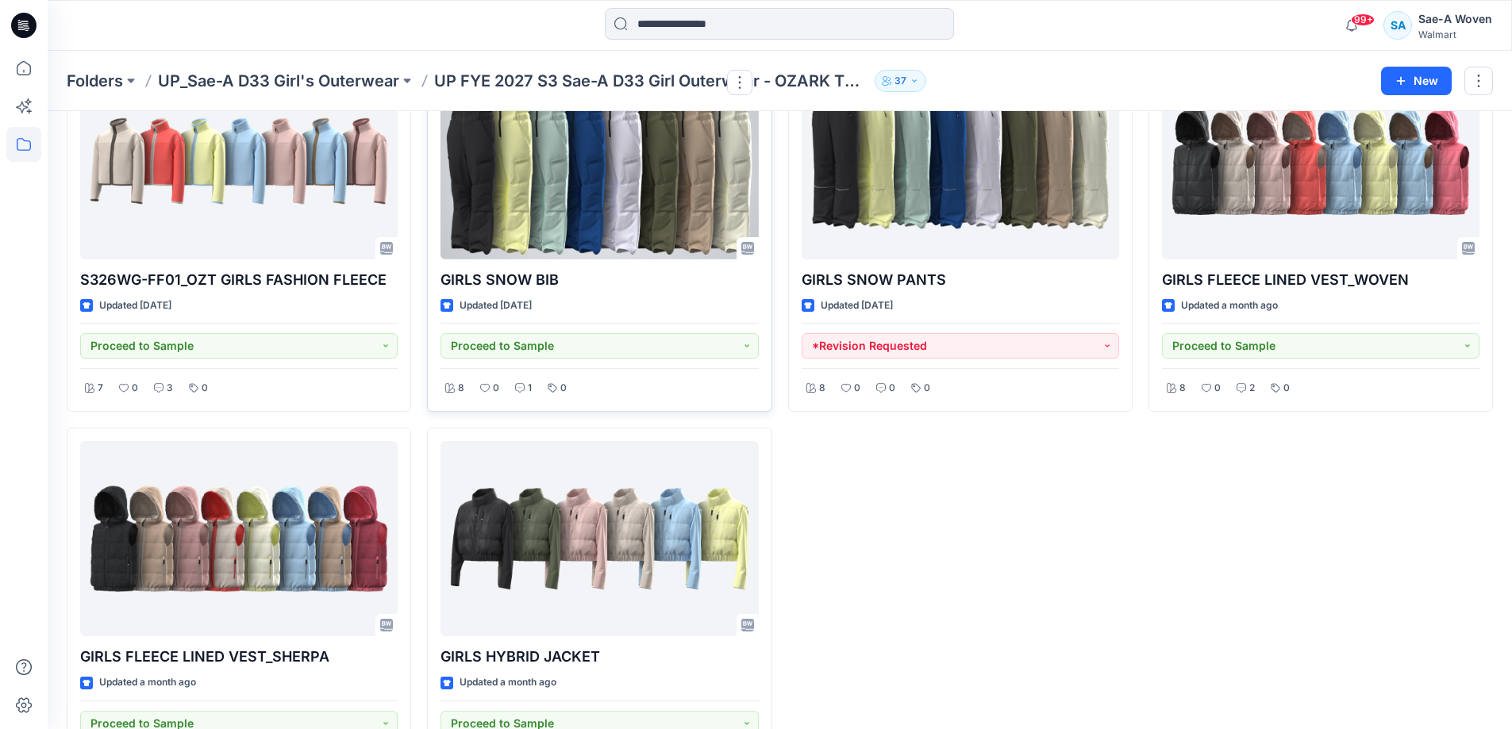
click at [548, 202] on div at bounding box center [599, 161] width 317 height 196
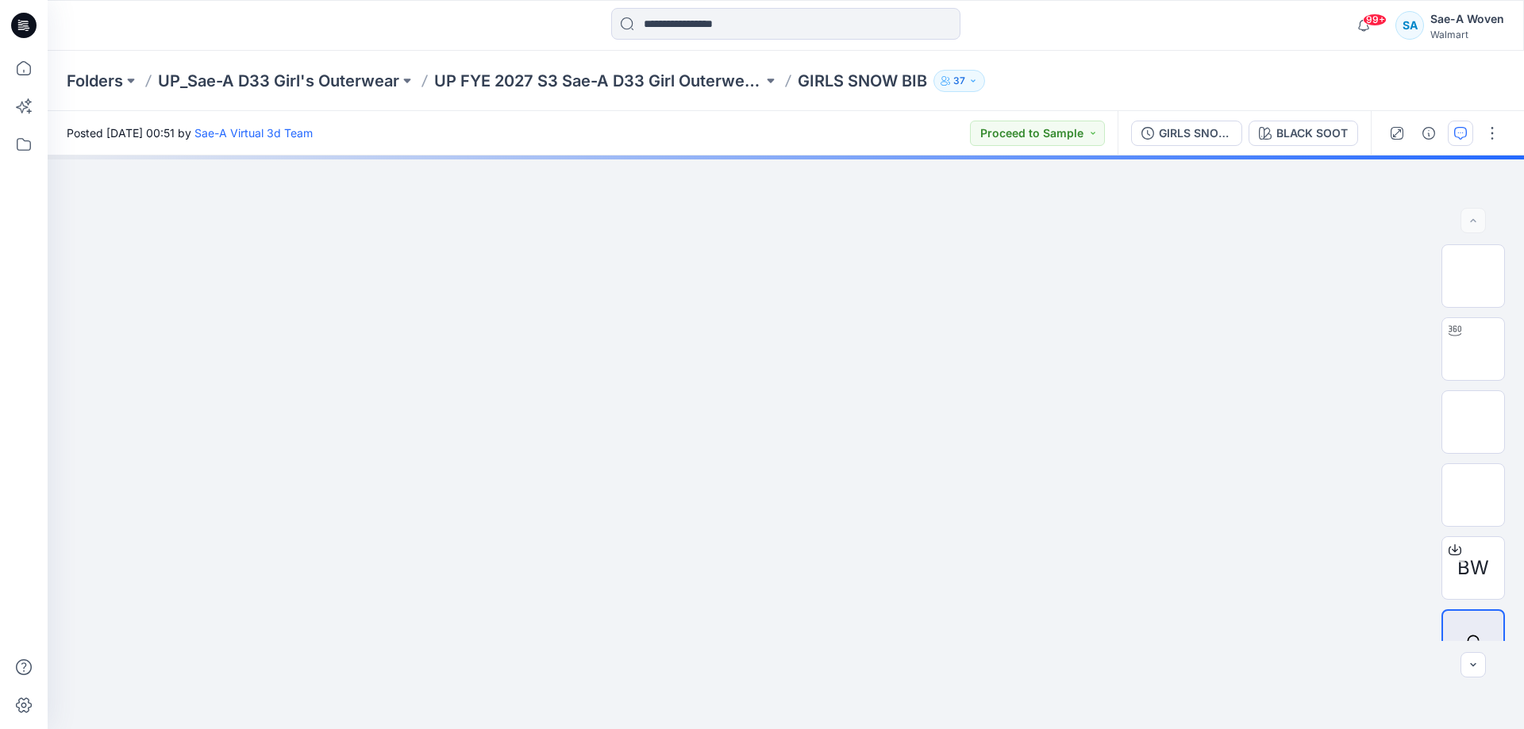
click at [1455, 144] on button "button" at bounding box center [1460, 133] width 25 height 25
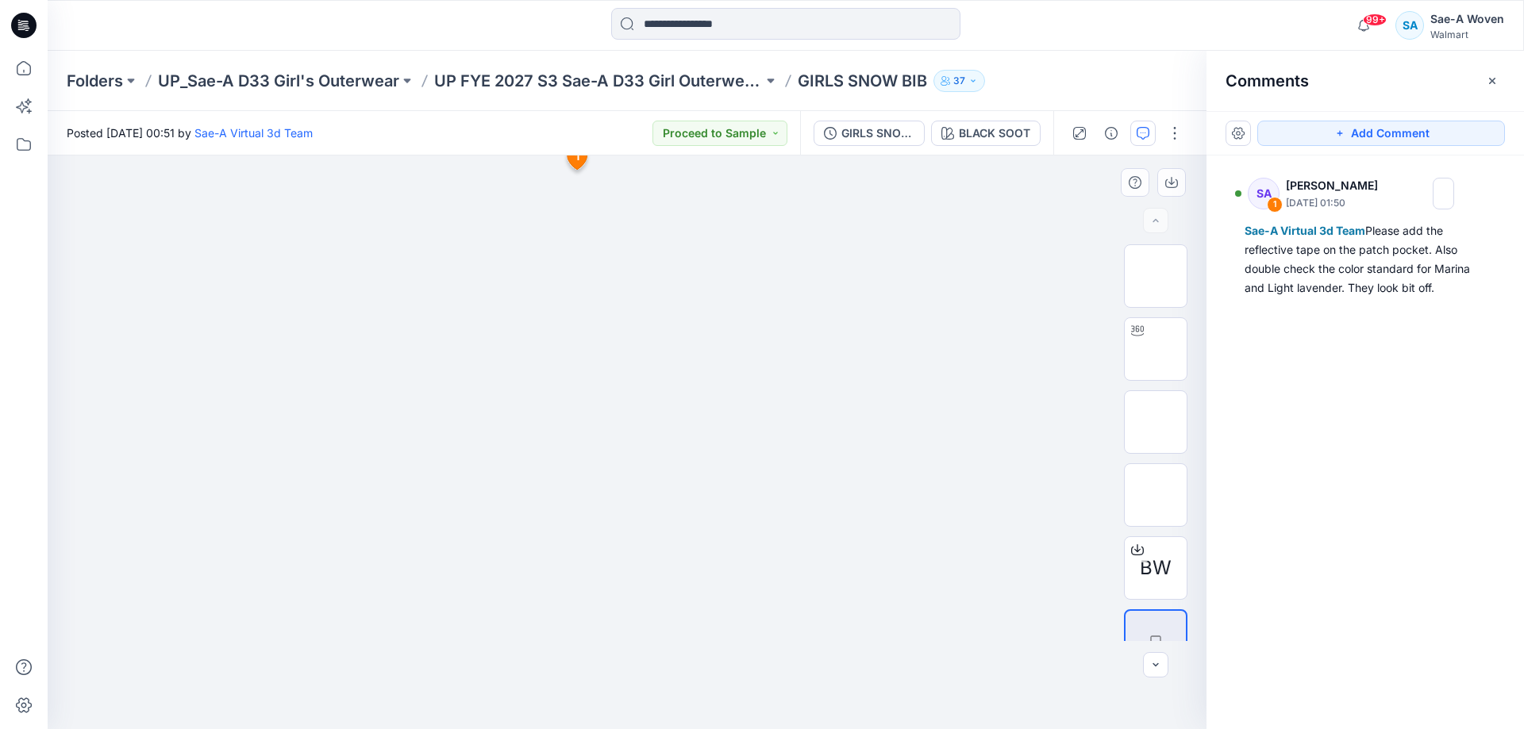
click at [981, 205] on img at bounding box center [627, 205] width 794 height 0
click at [1139, 134] on icon "button" at bounding box center [1143, 133] width 13 height 13
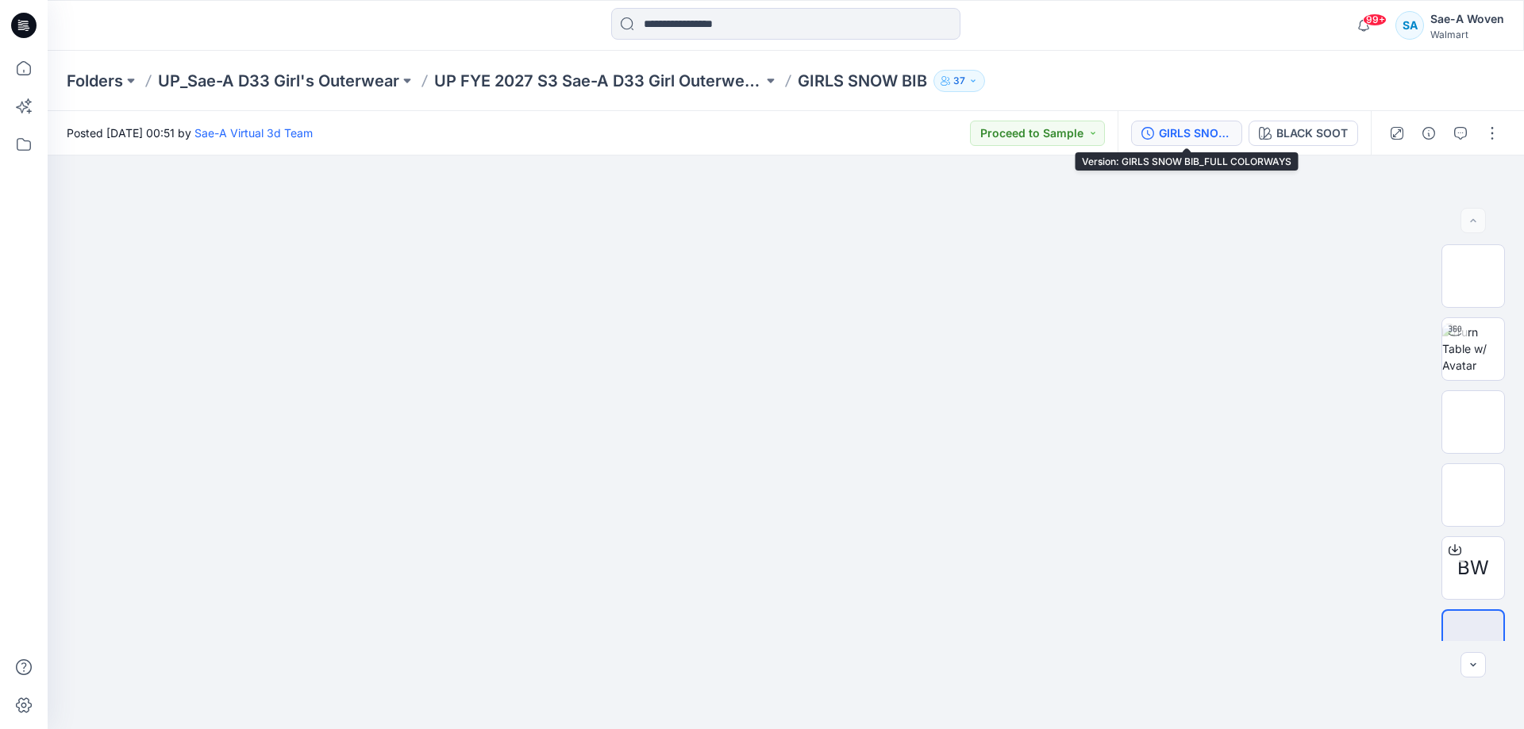
click at [1185, 133] on div "GIRLS SNOW BIB_FULL COLORWAYS" at bounding box center [1195, 133] width 73 height 17
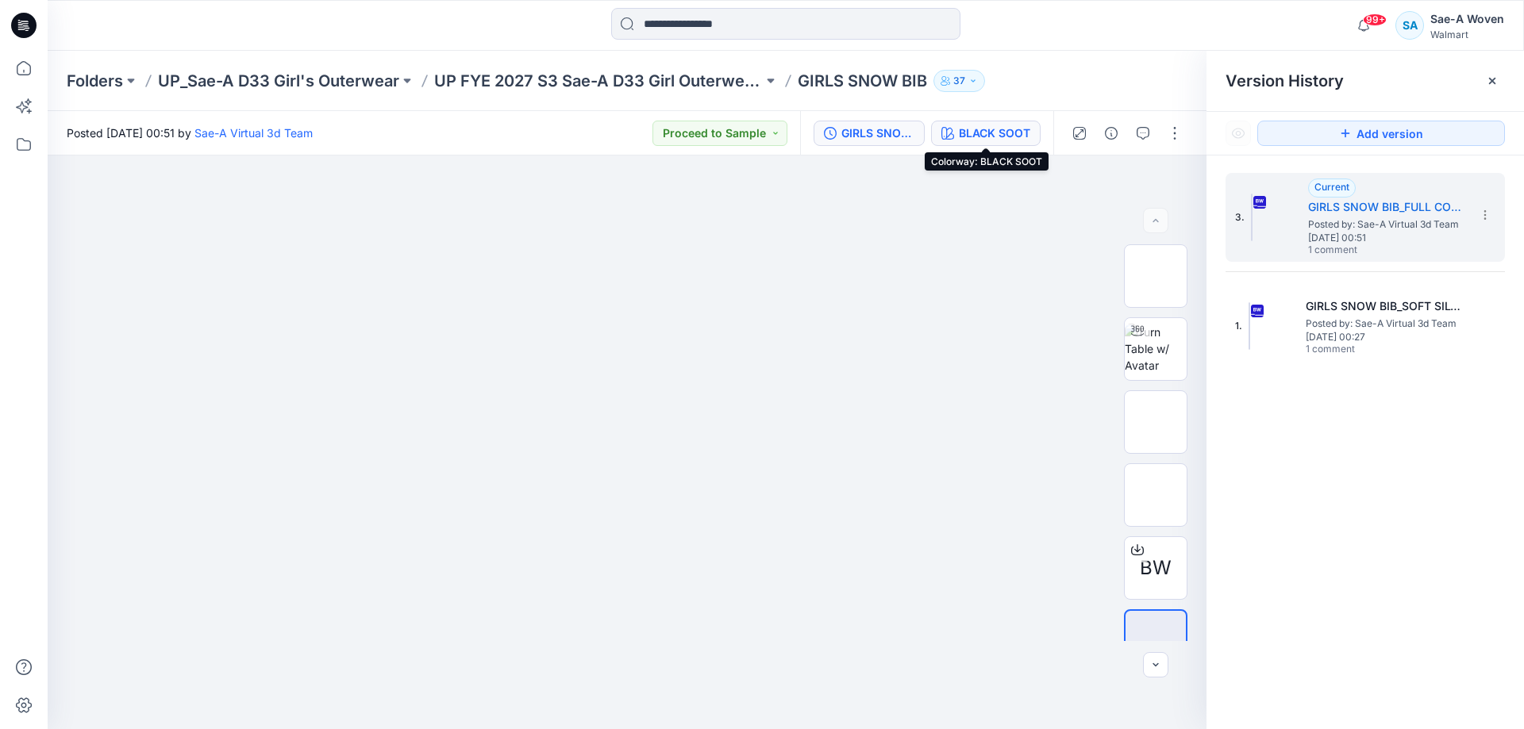
click at [964, 129] on div "BLACK SOOT" at bounding box center [994, 133] width 71 height 17
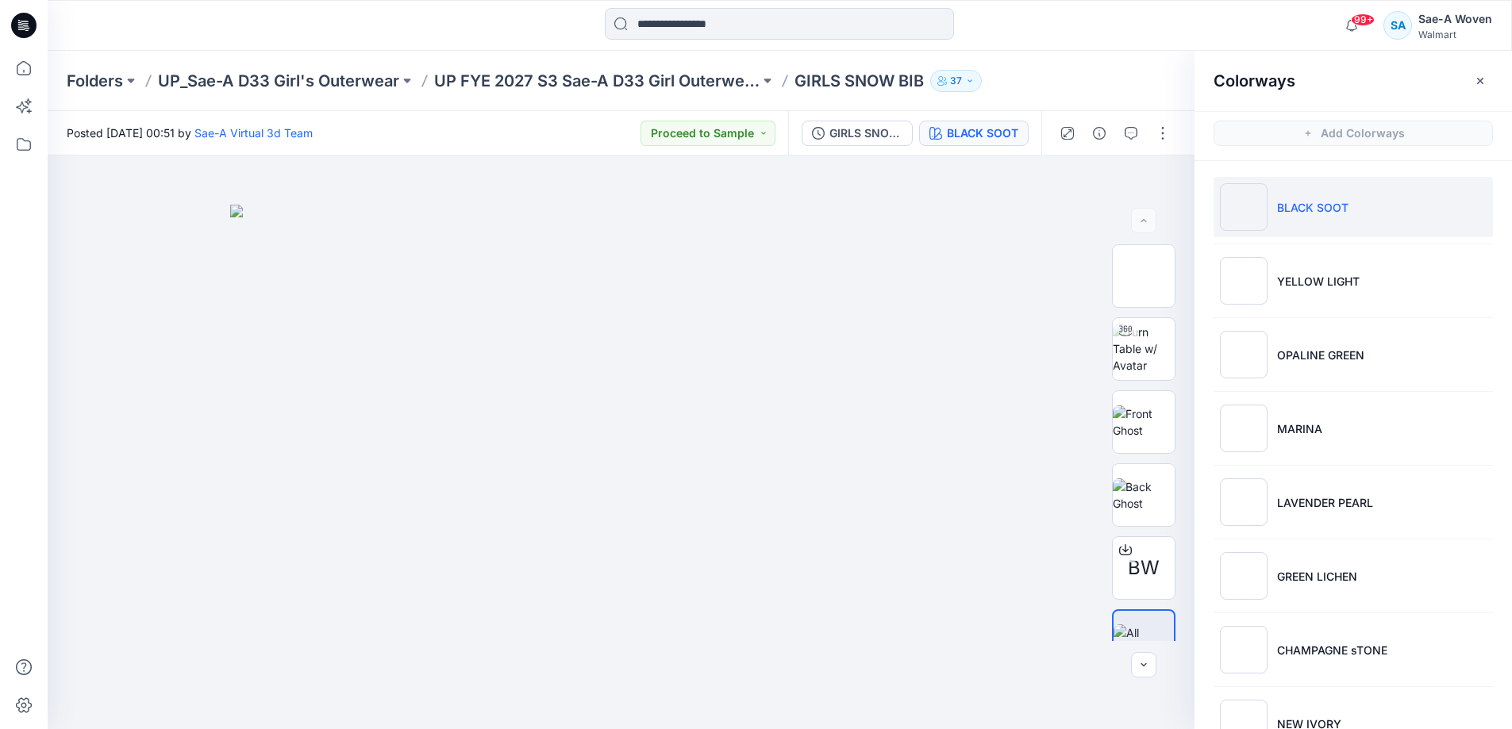
click at [1383, 194] on li "BLACK SOOT" at bounding box center [1353, 207] width 279 height 60
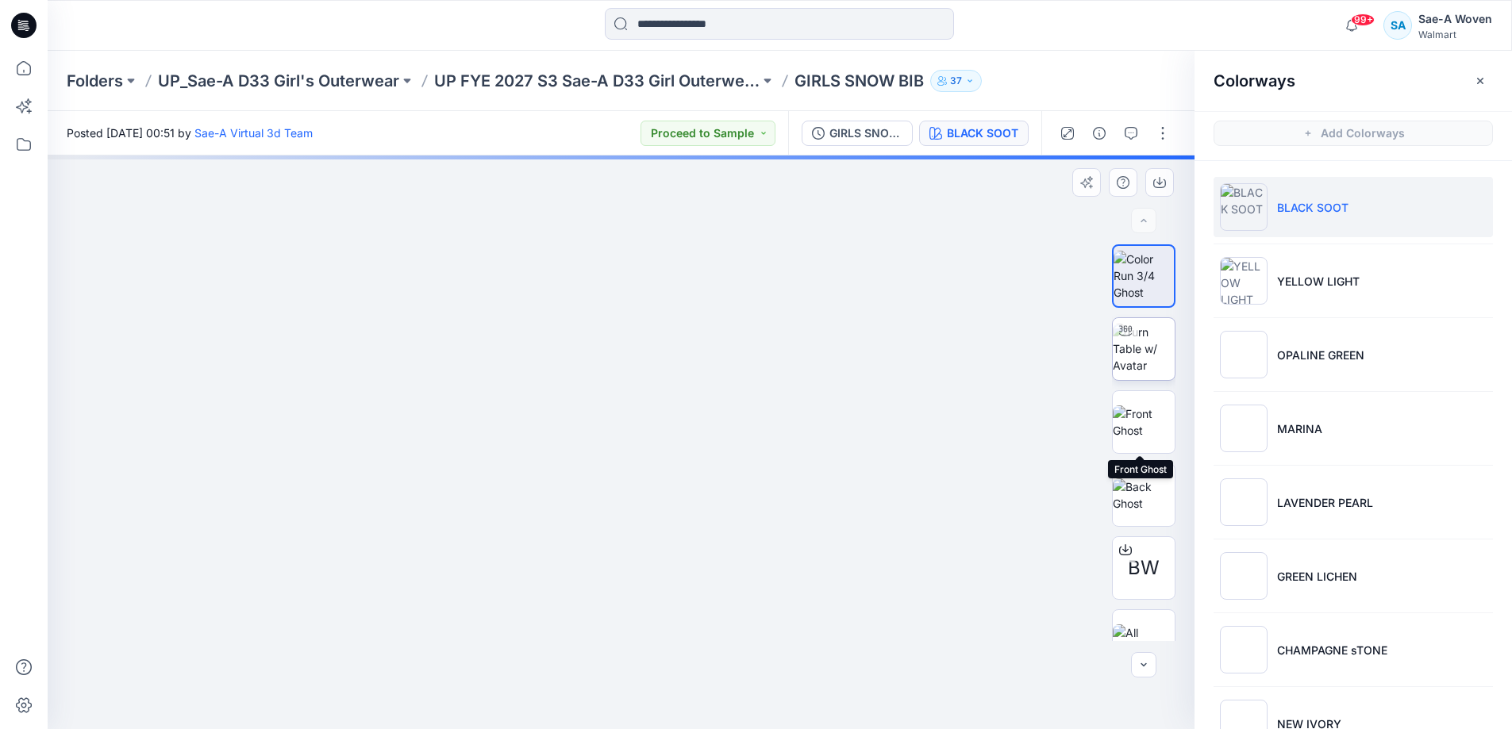
click at [1148, 348] on img at bounding box center [1144, 349] width 62 height 50
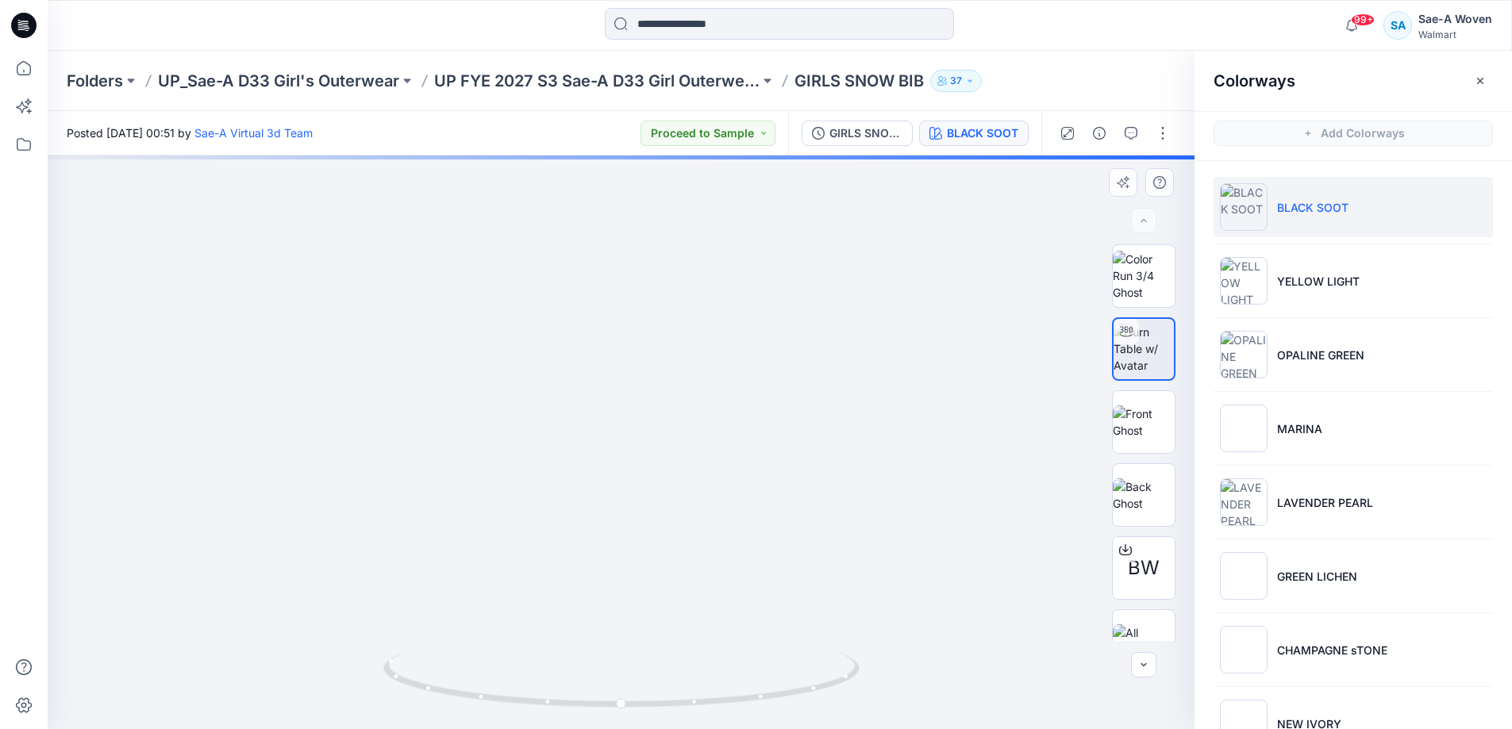
drag, startPoint x: 744, startPoint y: 608, endPoint x: 650, endPoint y: 606, distance: 93.7
drag, startPoint x: 633, startPoint y: 702, endPoint x: 571, endPoint y: 704, distance: 61.9
click at [571, 704] on icon at bounding box center [623, 682] width 480 height 60
drag, startPoint x: 648, startPoint y: 645, endPoint x: 644, endPoint y: 360, distance: 285.0
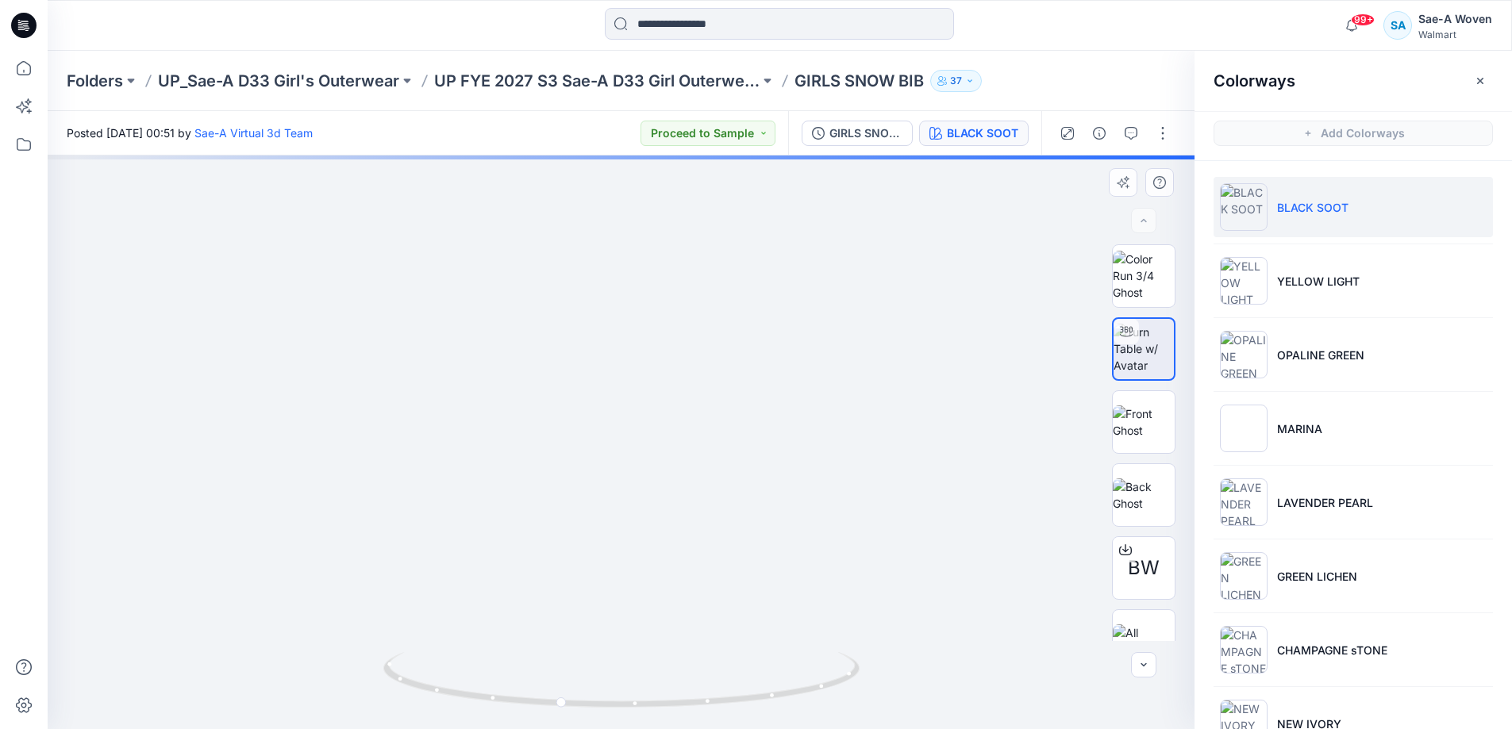
drag, startPoint x: 679, startPoint y: 626, endPoint x: 665, endPoint y: 424, distance: 202.9
drag, startPoint x: 559, startPoint y: 359, endPoint x: 571, endPoint y: 414, distance: 56.8
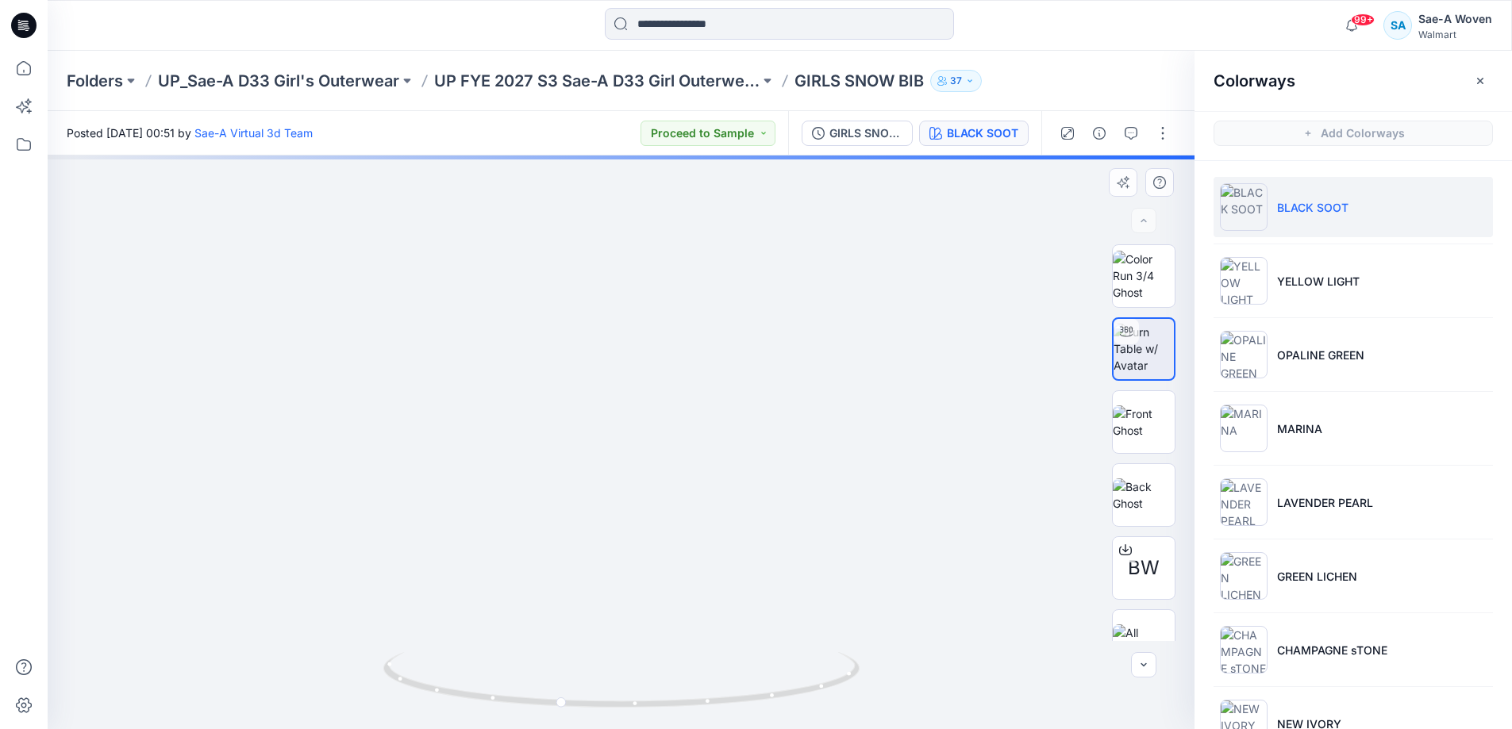
drag, startPoint x: 679, startPoint y: 473, endPoint x: 696, endPoint y: 468, distance: 18.1
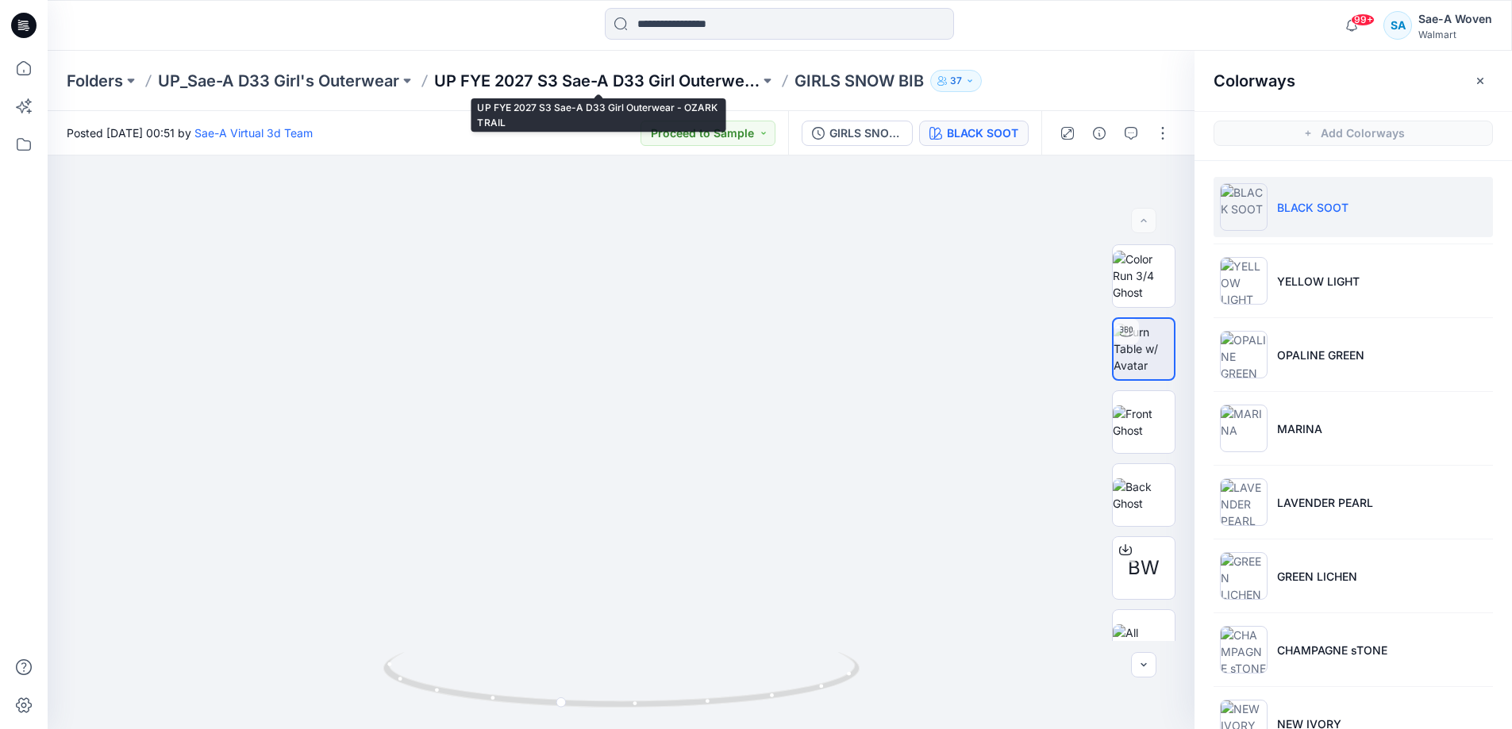
click at [704, 84] on p "UP FYE 2027 S3 Sae-A D33 Girl Outerwear - OZARK TRAIL" at bounding box center [596, 81] width 325 height 22
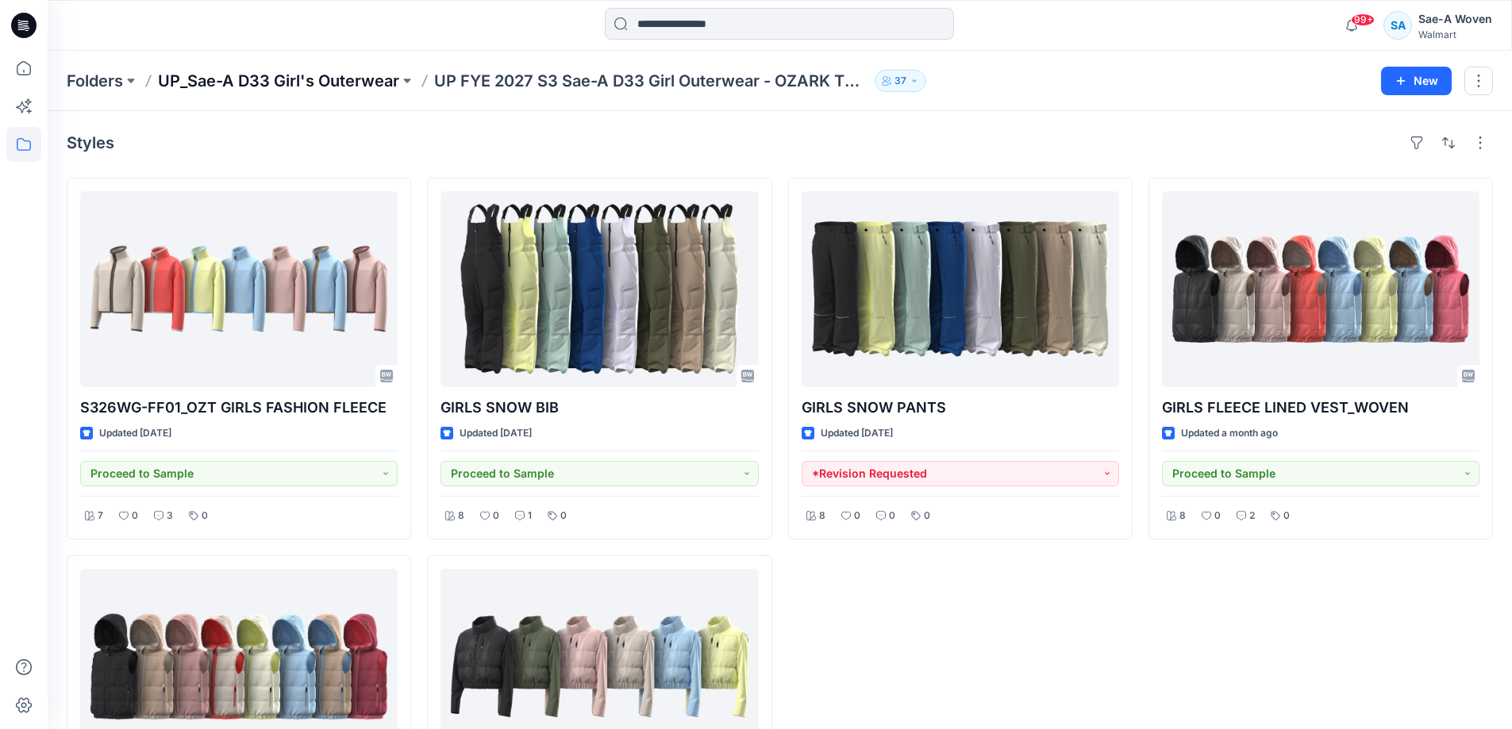
click at [366, 83] on p "UP_Sae-A D33 Girl's Outerwear" at bounding box center [278, 81] width 241 height 22
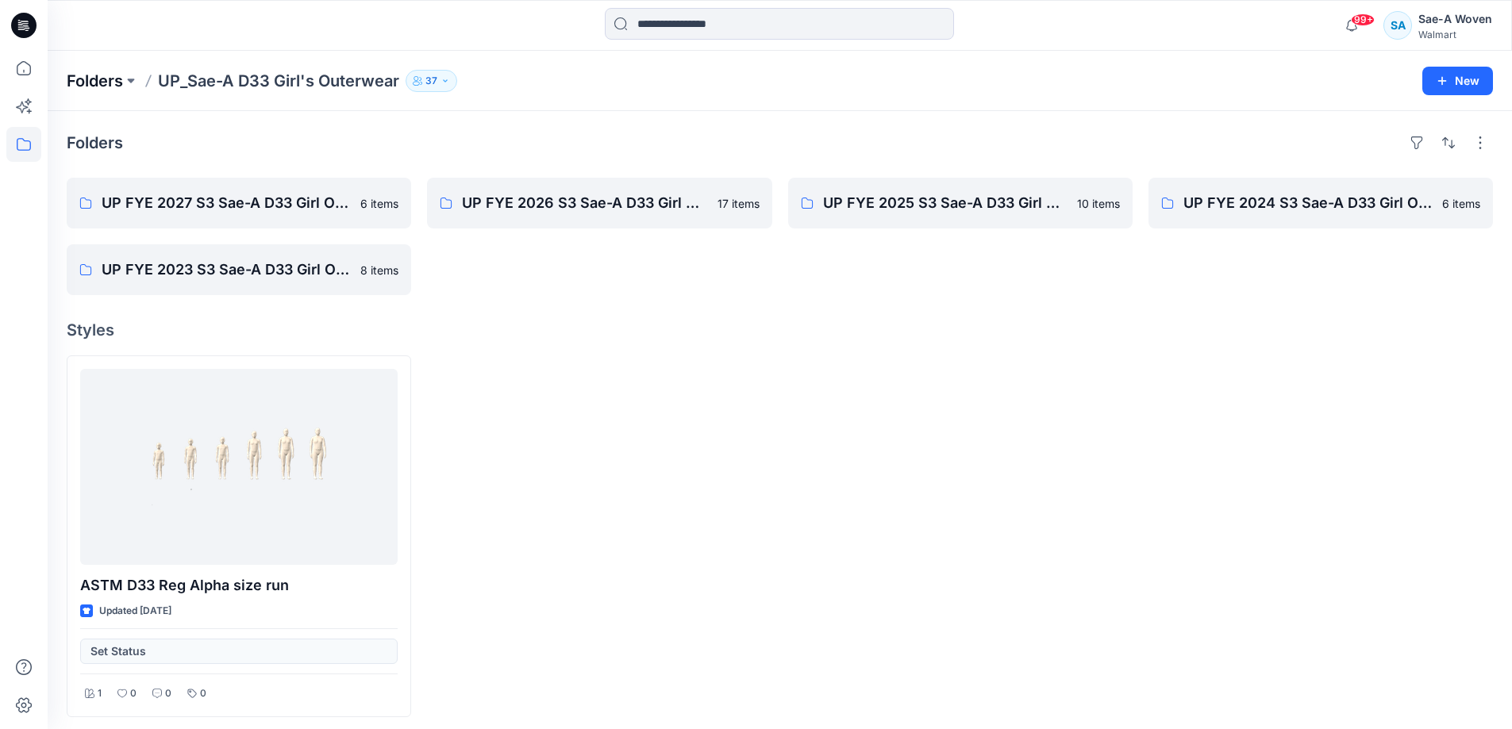
click at [98, 80] on p "Folders" at bounding box center [95, 81] width 56 height 22
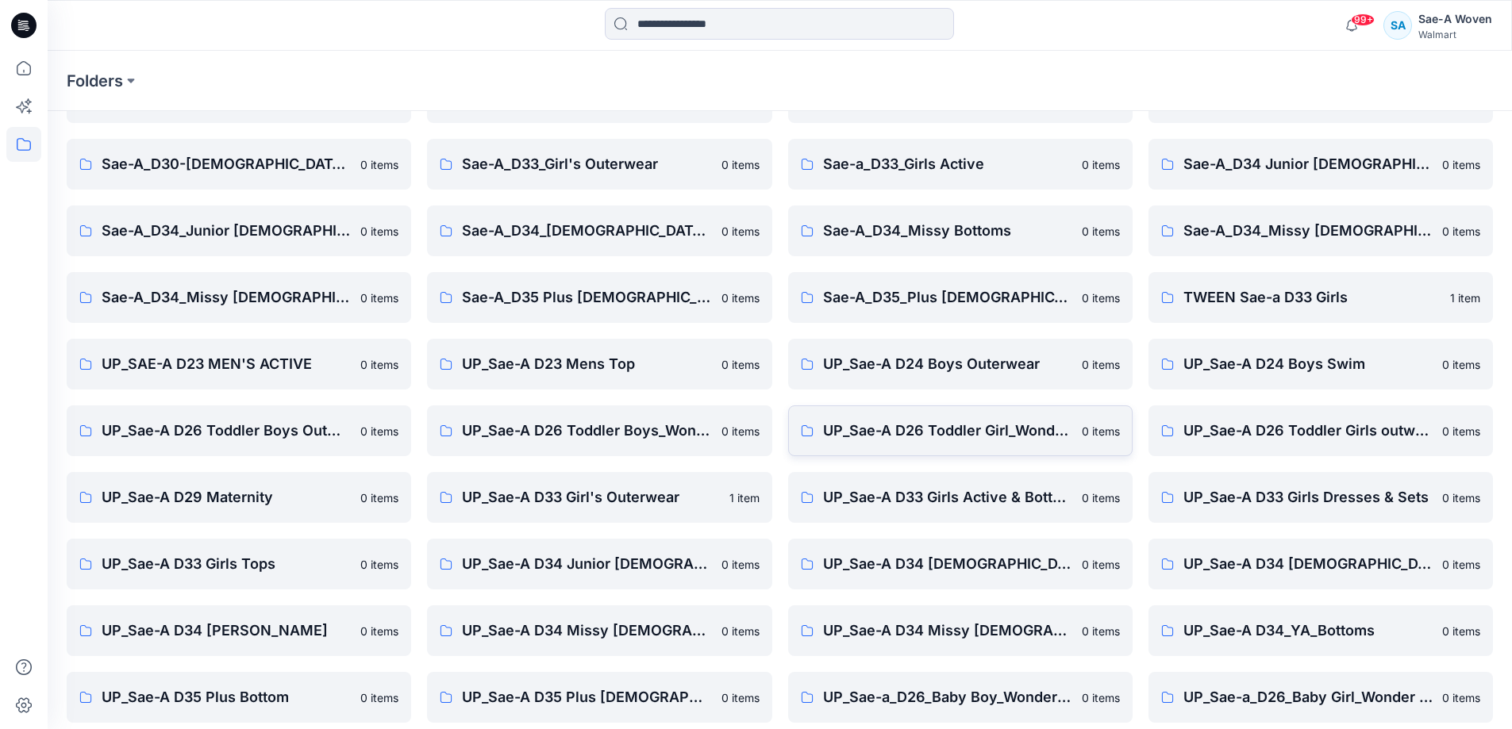
scroll to position [182, 0]
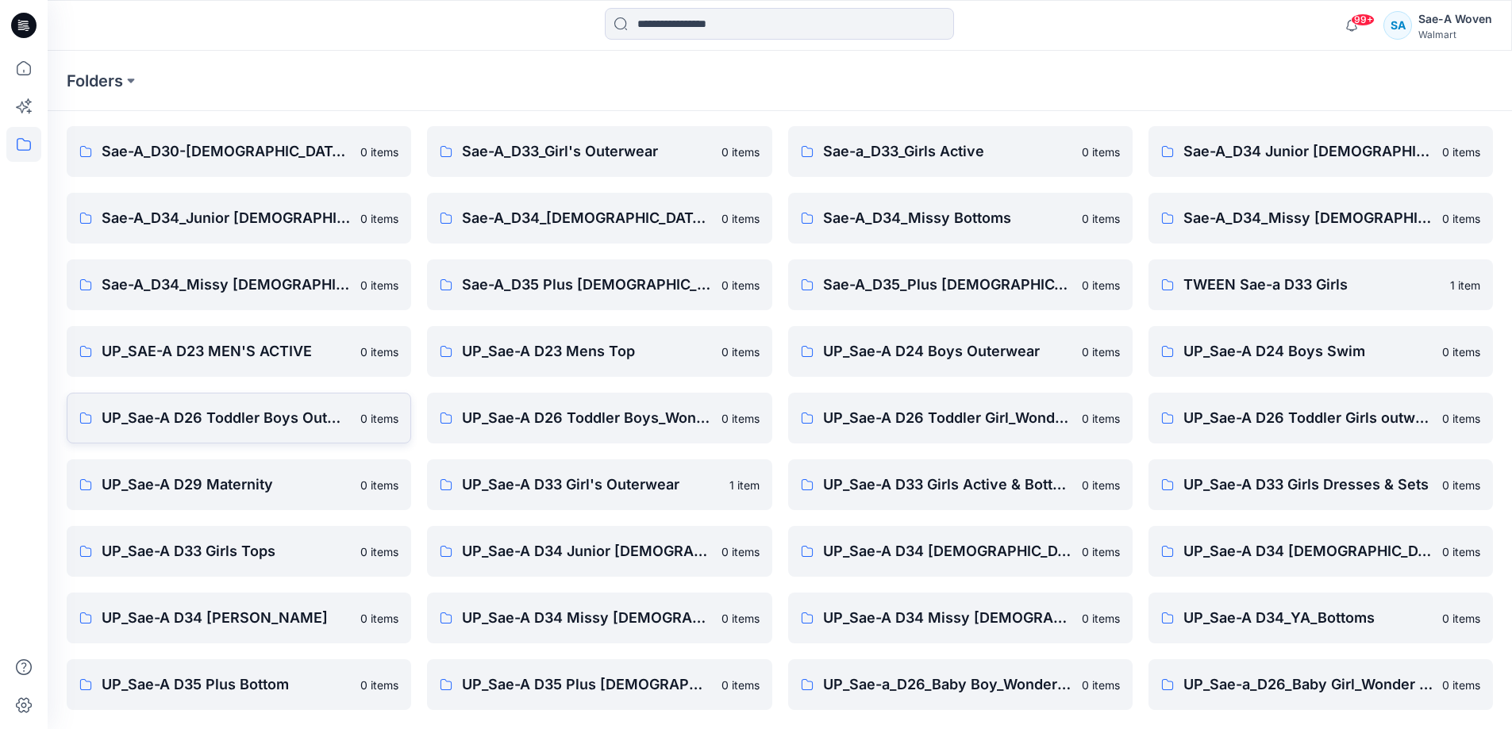
click at [324, 425] on p "UP_Sae-A D26 Toddler Boys Outwear" at bounding box center [226, 418] width 249 height 22
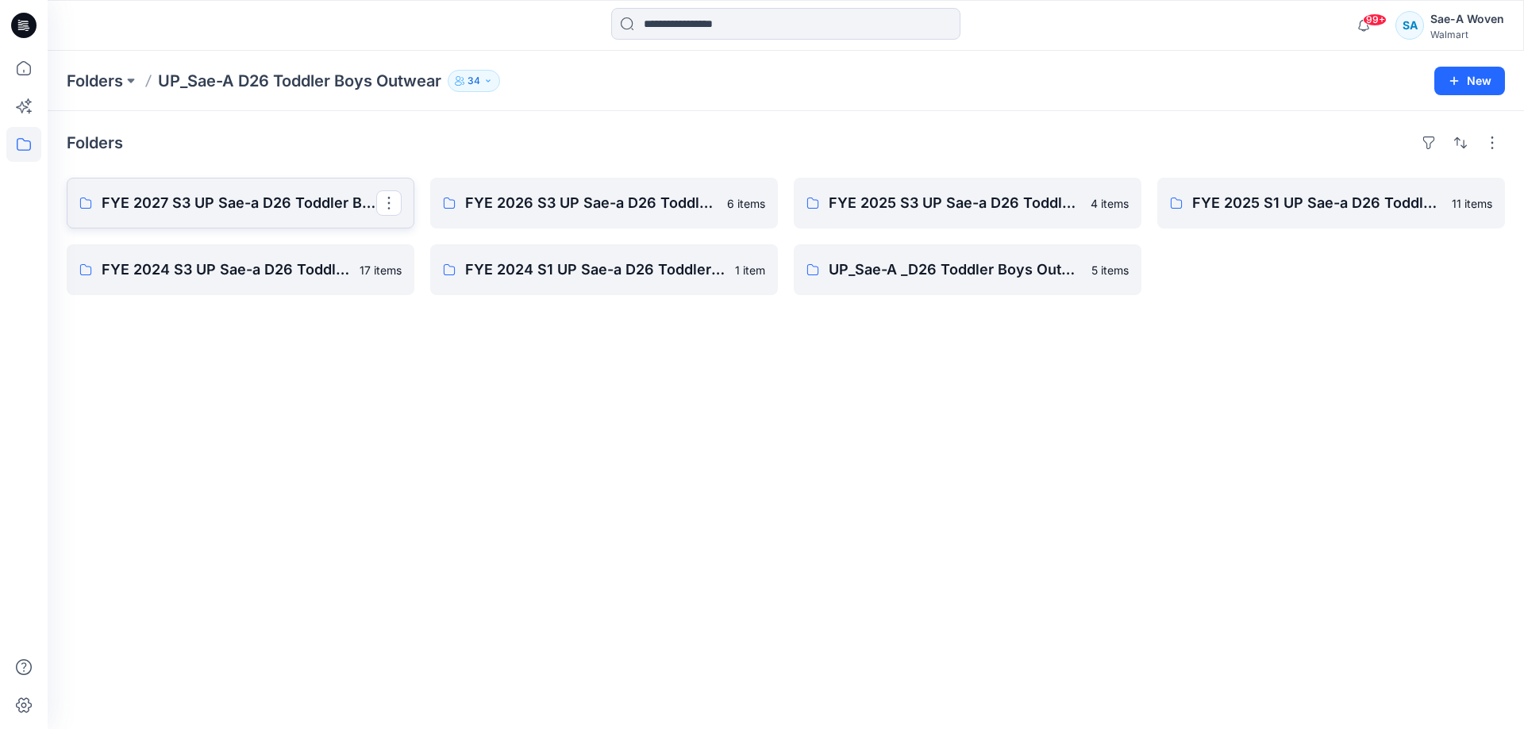
click at [274, 208] on p "FYE 2027 S3 UP Sae-a D26 Toddler Boy Outerwear - Ozark Trail" at bounding box center [239, 203] width 275 height 22
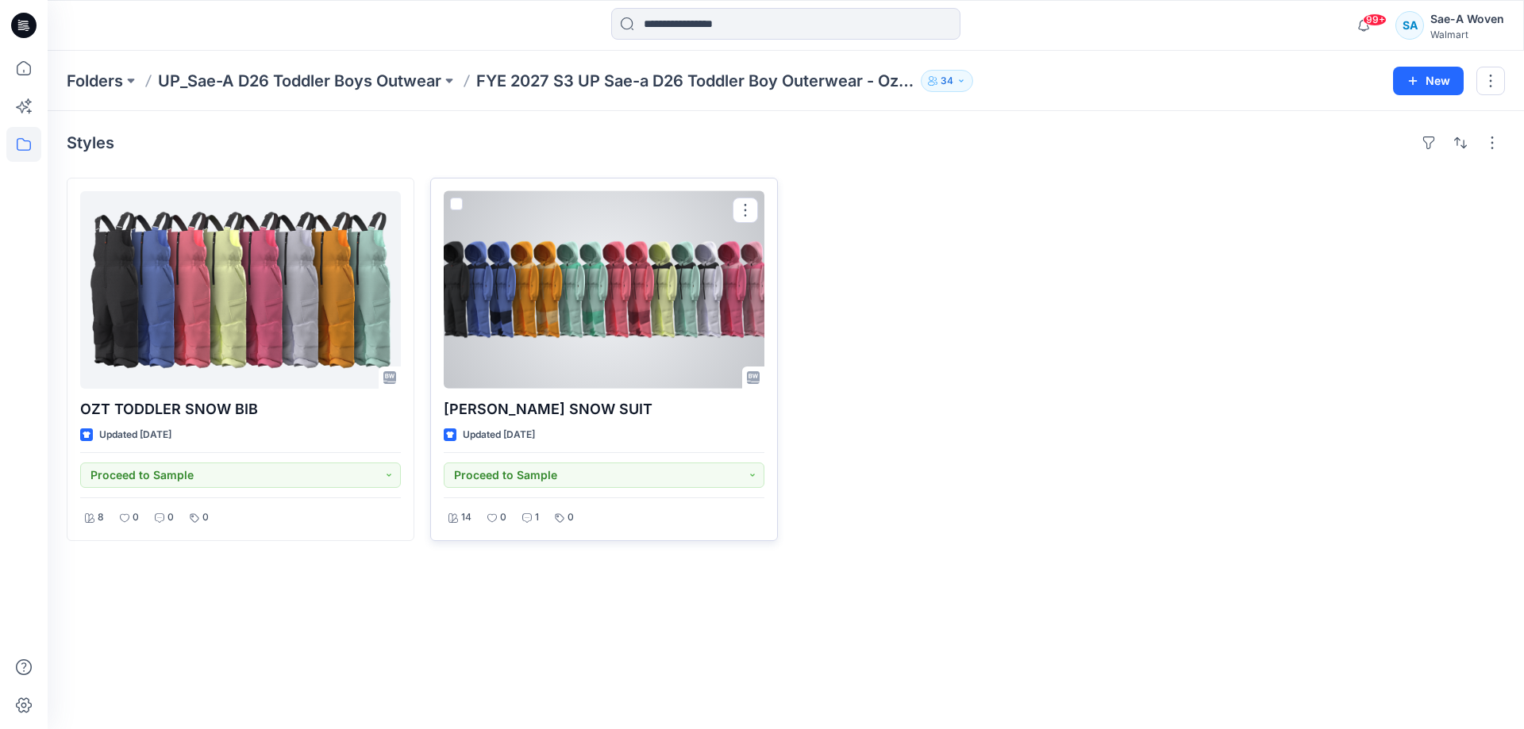
click at [608, 360] on div at bounding box center [604, 290] width 321 height 198
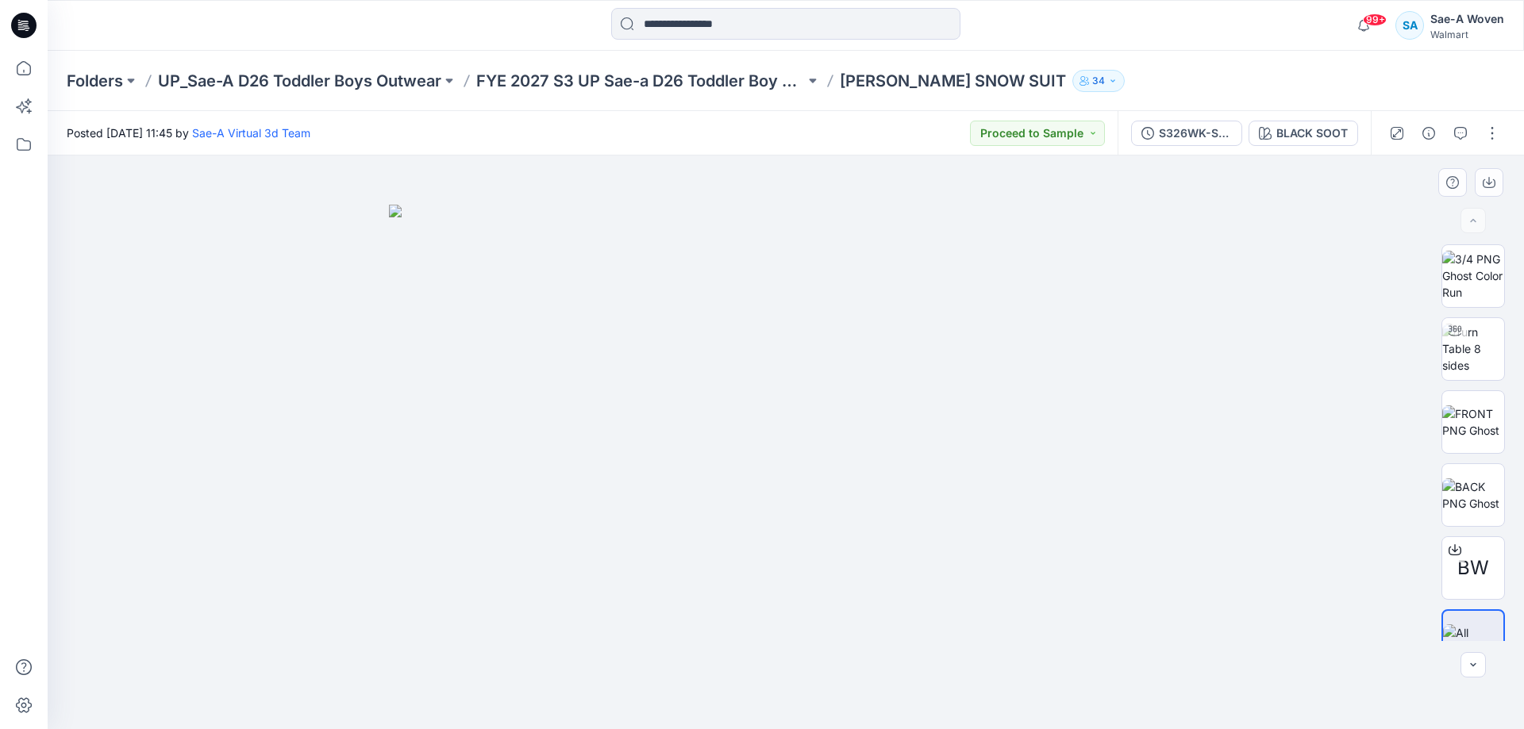
click at [1381, 375] on div at bounding box center [786, 443] width 1476 height 574
click at [1482, 374] on img at bounding box center [1473, 349] width 62 height 50
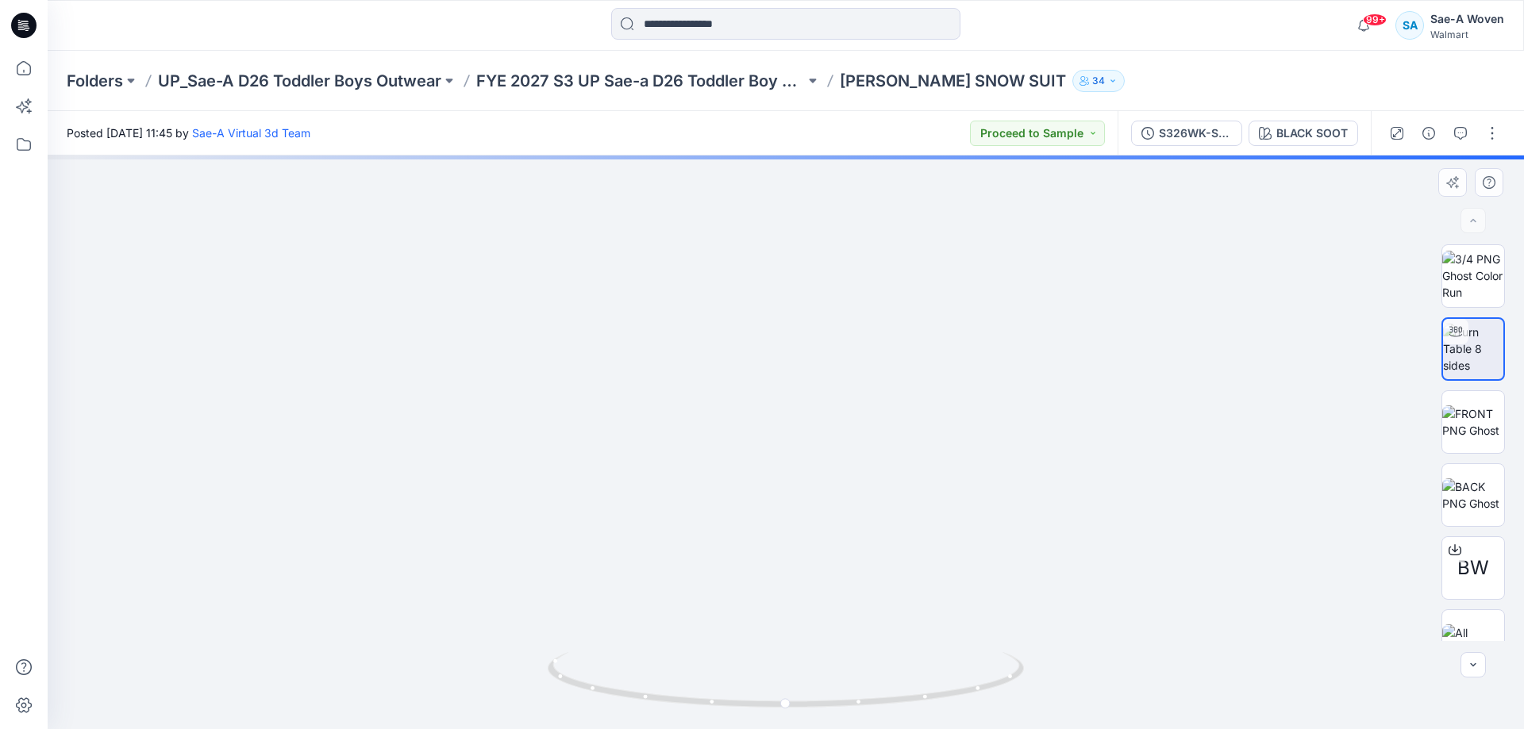
drag, startPoint x: 1041, startPoint y: 379, endPoint x: 1039, endPoint y: 494, distance: 115.1
click at [1039, 494] on img at bounding box center [779, 156] width 1885 height 1147
drag, startPoint x: 858, startPoint y: 265, endPoint x: 844, endPoint y: 590, distance: 324.9
click at [844, 590] on img at bounding box center [772, 400] width 1667 height 658
drag, startPoint x: 820, startPoint y: 337, endPoint x: 804, endPoint y: 550, distance: 213.3
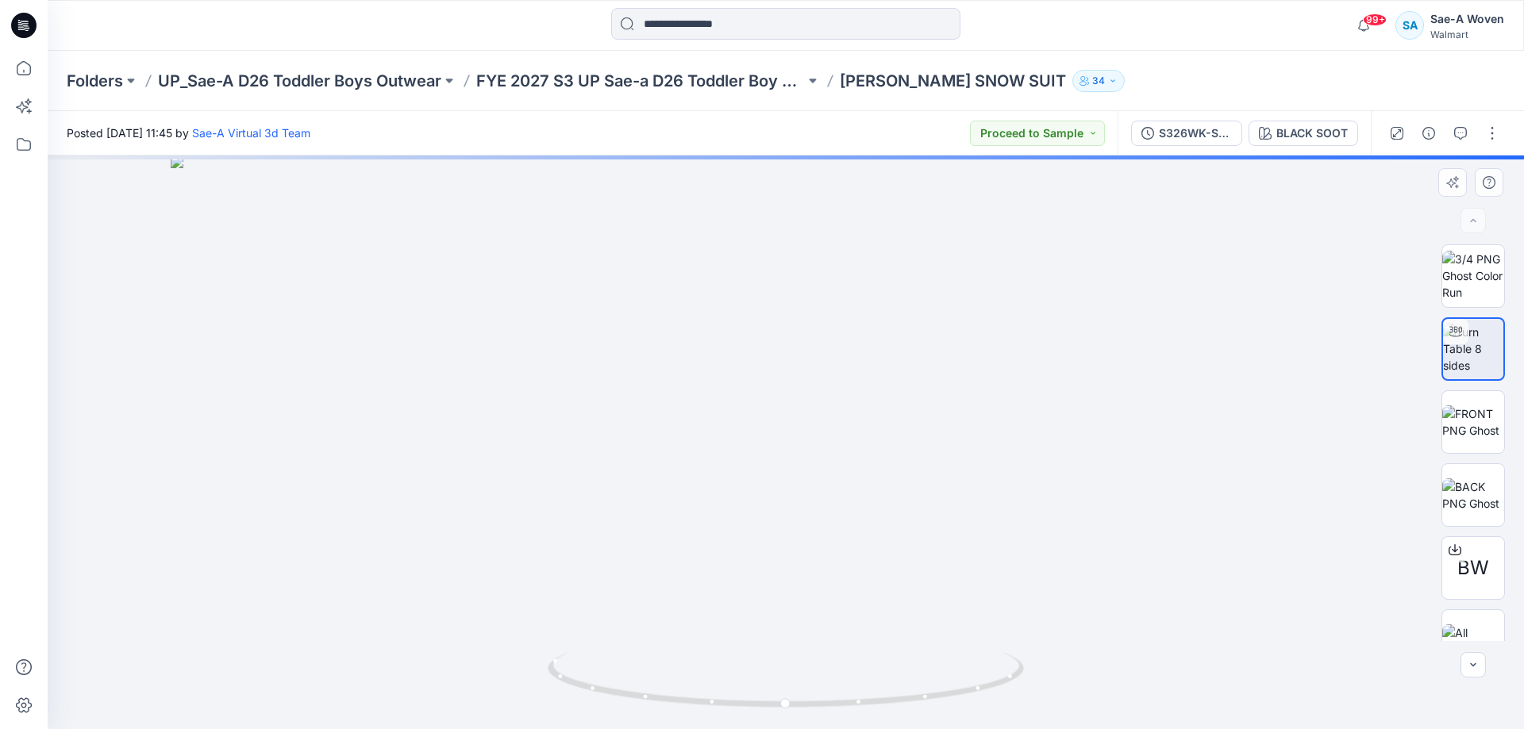
click at [804, 550] on img at bounding box center [785, 443] width 1229 height 574
drag, startPoint x: 859, startPoint y: 615, endPoint x: 866, endPoint y: 416, distance: 199.3
click at [866, 416] on img at bounding box center [786, 343] width 792 height 771
drag, startPoint x: 863, startPoint y: 379, endPoint x: 855, endPoint y: 545, distance: 166.9
click at [855, 545] on img at bounding box center [786, 427] width 792 height 604
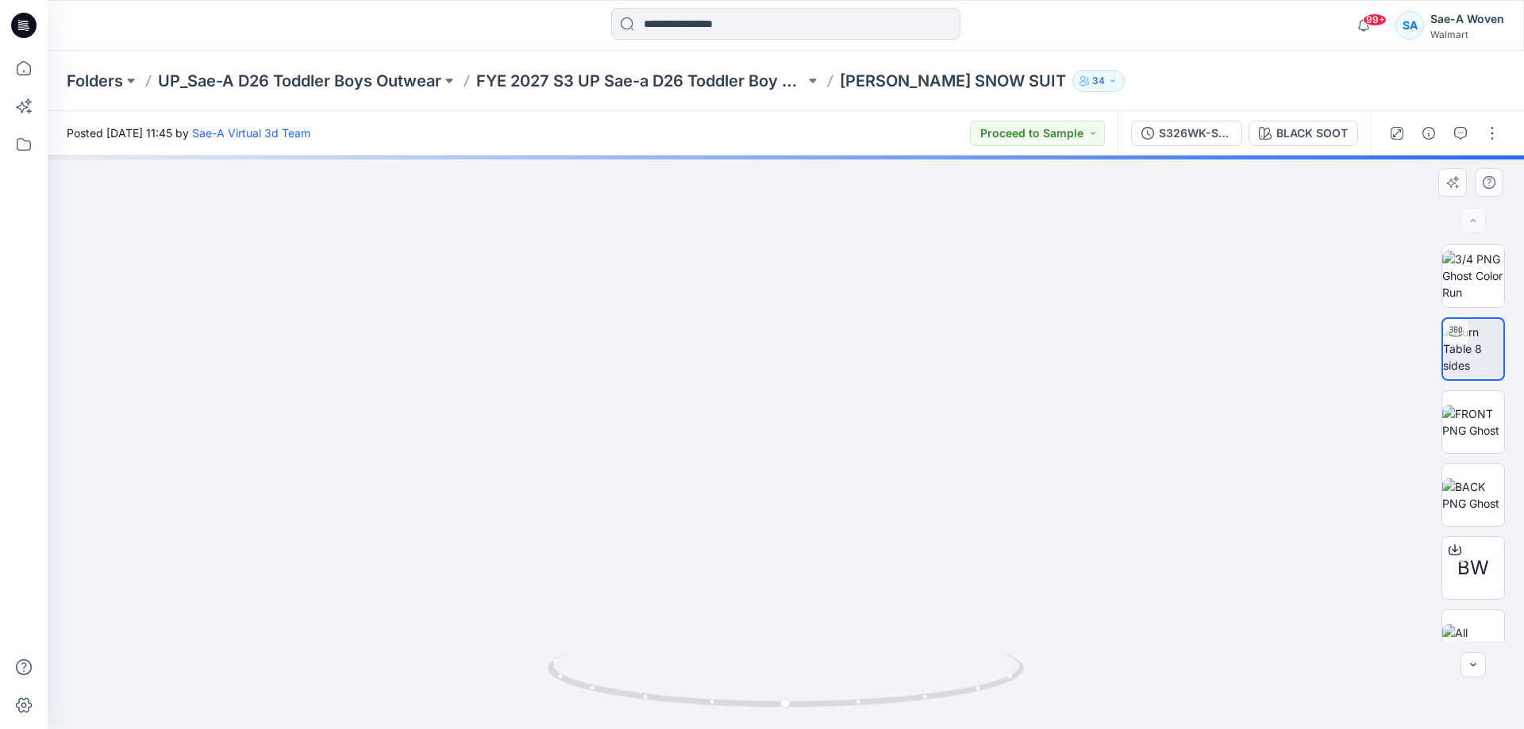
drag, startPoint x: 898, startPoint y: 594, endPoint x: 875, endPoint y: 445, distance: 150.9
click at [875, 445] on img at bounding box center [786, 367] width 792 height 725
drag, startPoint x: 852, startPoint y: 356, endPoint x: 843, endPoint y: 496, distance: 140.0
click at [843, 496] on img at bounding box center [786, 409] width 792 height 641
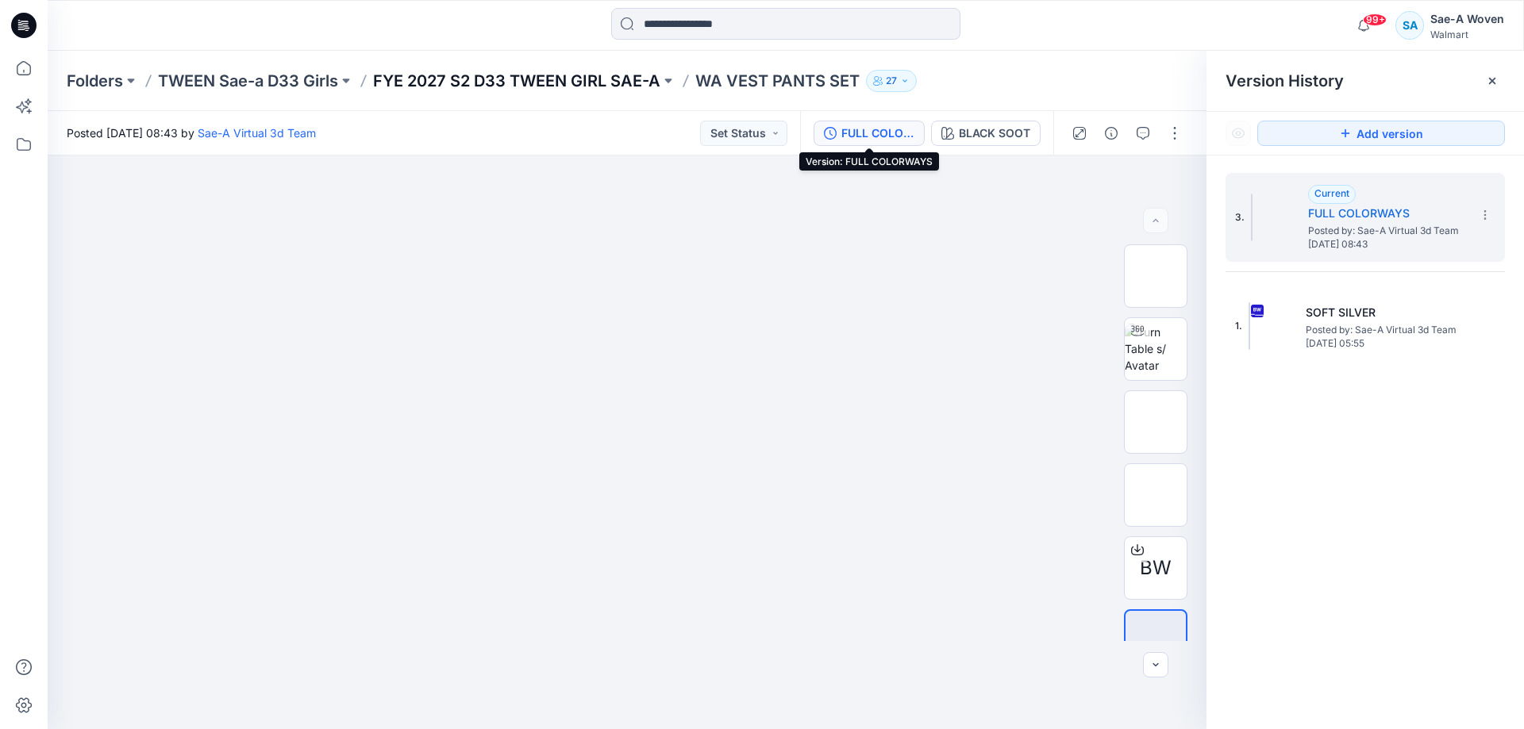
click at [502, 76] on p "FYE 2027 S2 D33 TWEEN GIRL SAE-A" at bounding box center [516, 81] width 287 height 22
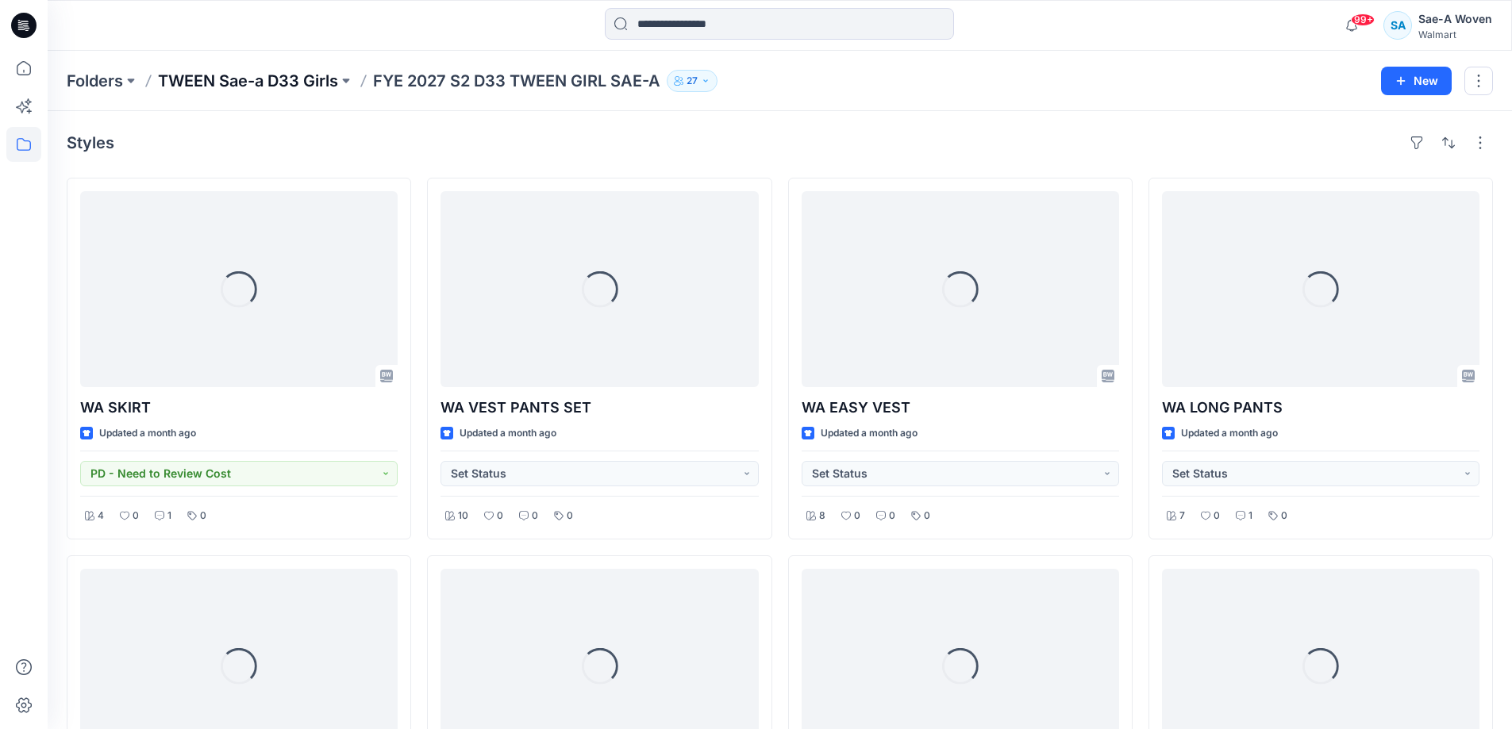
click at [315, 75] on p "TWEEN Sae-a D33 Girls" at bounding box center [248, 81] width 180 height 22
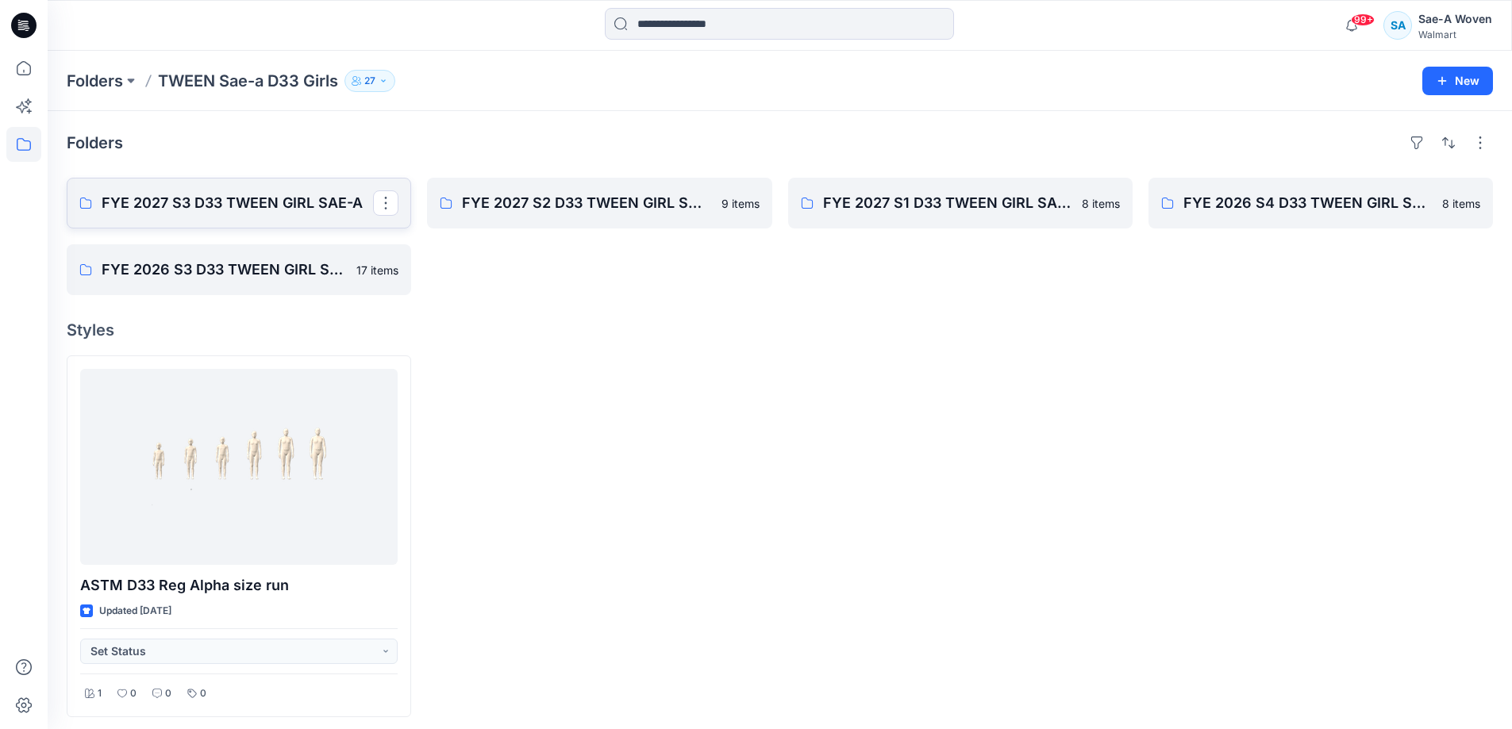
click at [283, 202] on p "FYE 2027 S3 D33 TWEEN GIRL SAE-A" at bounding box center [237, 203] width 271 height 22
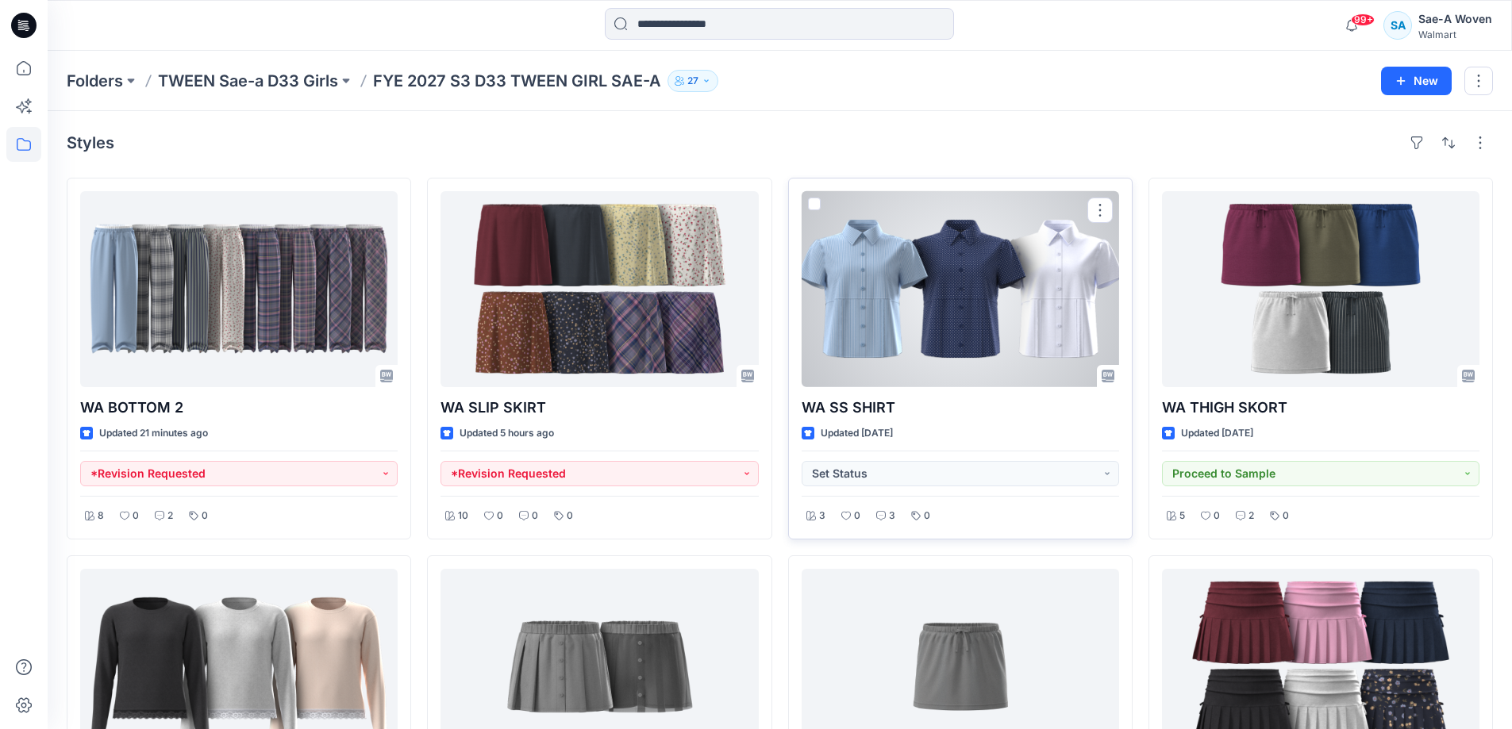
click at [960, 337] on div at bounding box center [960, 289] width 317 height 196
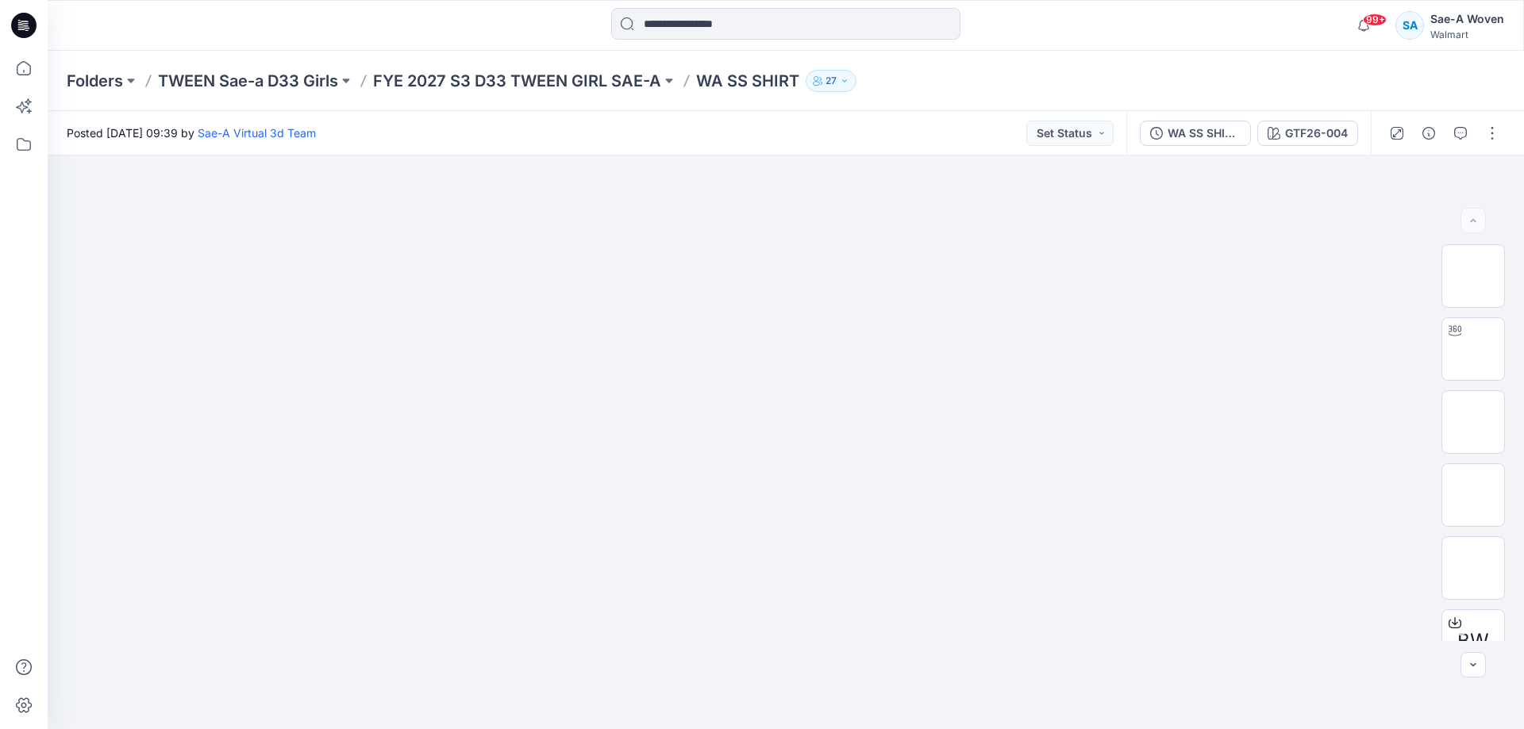
click at [701, 117] on div "Posted [DATE] 09:39 by Sae-A Virtual 3d Team Set Status" at bounding box center [587, 133] width 1079 height 44
click at [693, 121] on div "Posted [DATE] 09:39 by Sae-A Virtual 3d Team Set Status" at bounding box center [587, 133] width 1079 height 44
drag, startPoint x: 1479, startPoint y: 273, endPoint x: 1472, endPoint y: 370, distance: 97.1
click at [1479, 273] on img at bounding box center [1473, 276] width 62 height 50
click at [1473, 422] on img at bounding box center [1473, 422] width 0 height 0
